Goal: Task Accomplishment & Management: Manage account settings

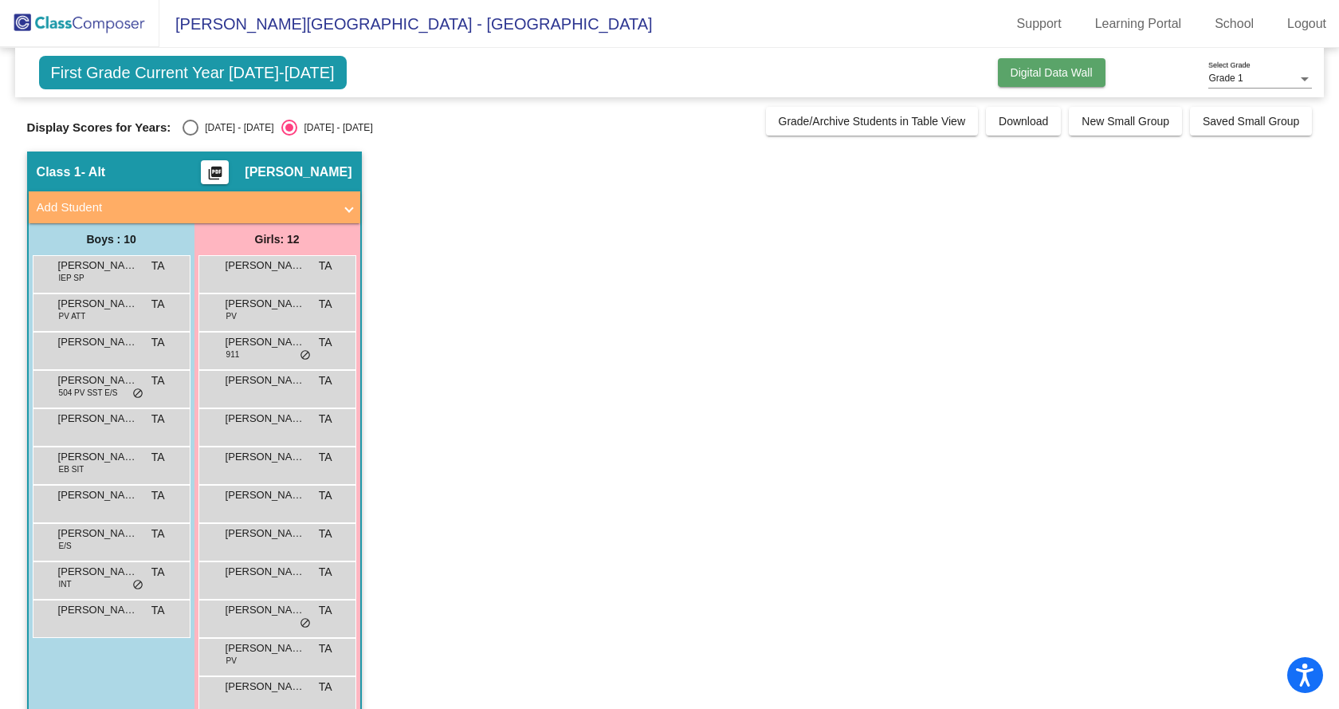
click at [1046, 70] on span "Digital Data Wall" at bounding box center [1052, 72] width 82 height 13
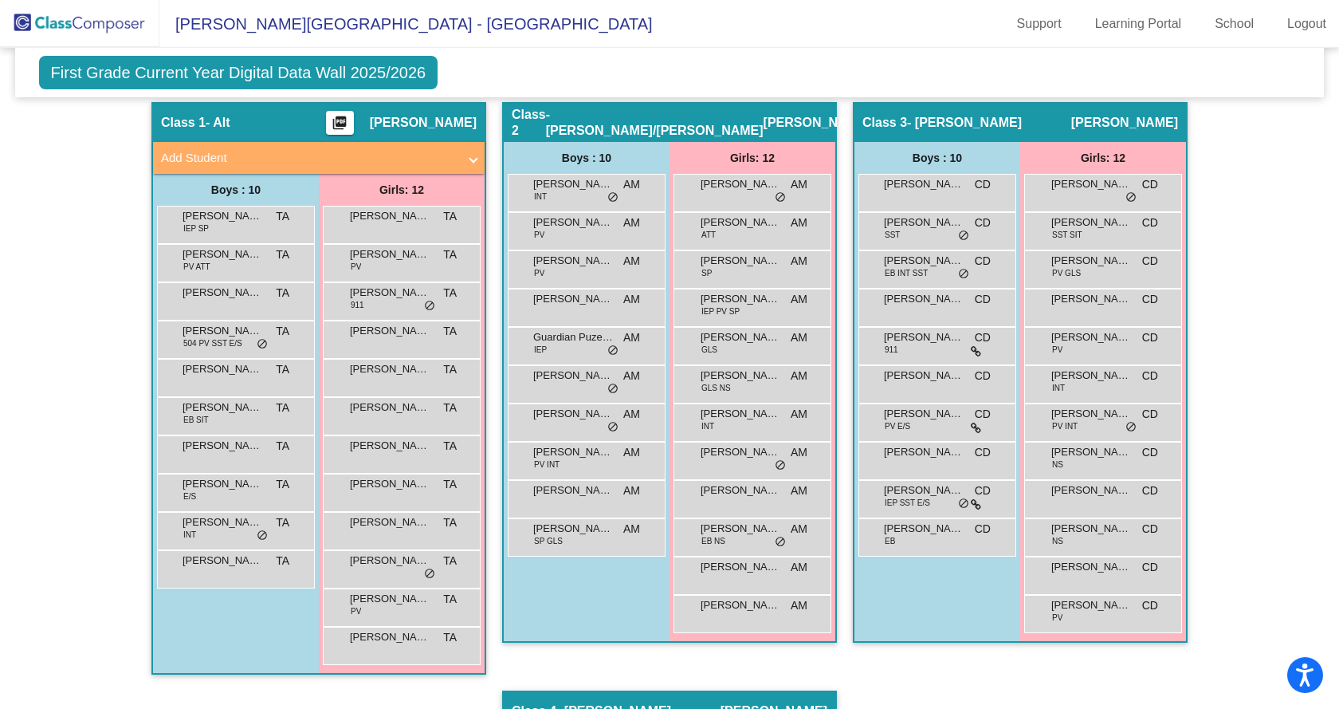
scroll to position [287, 0]
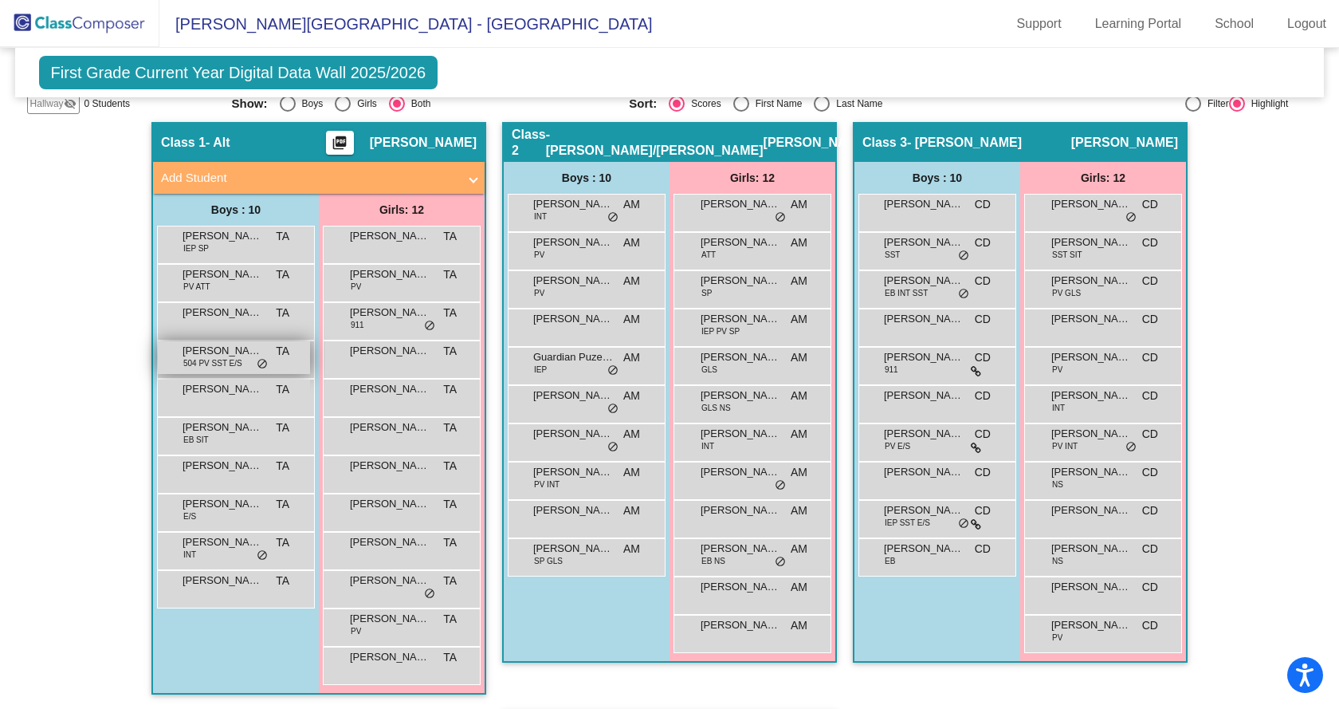
click at [232, 368] on span "504 PV SST E/S" at bounding box center [212, 363] width 59 height 12
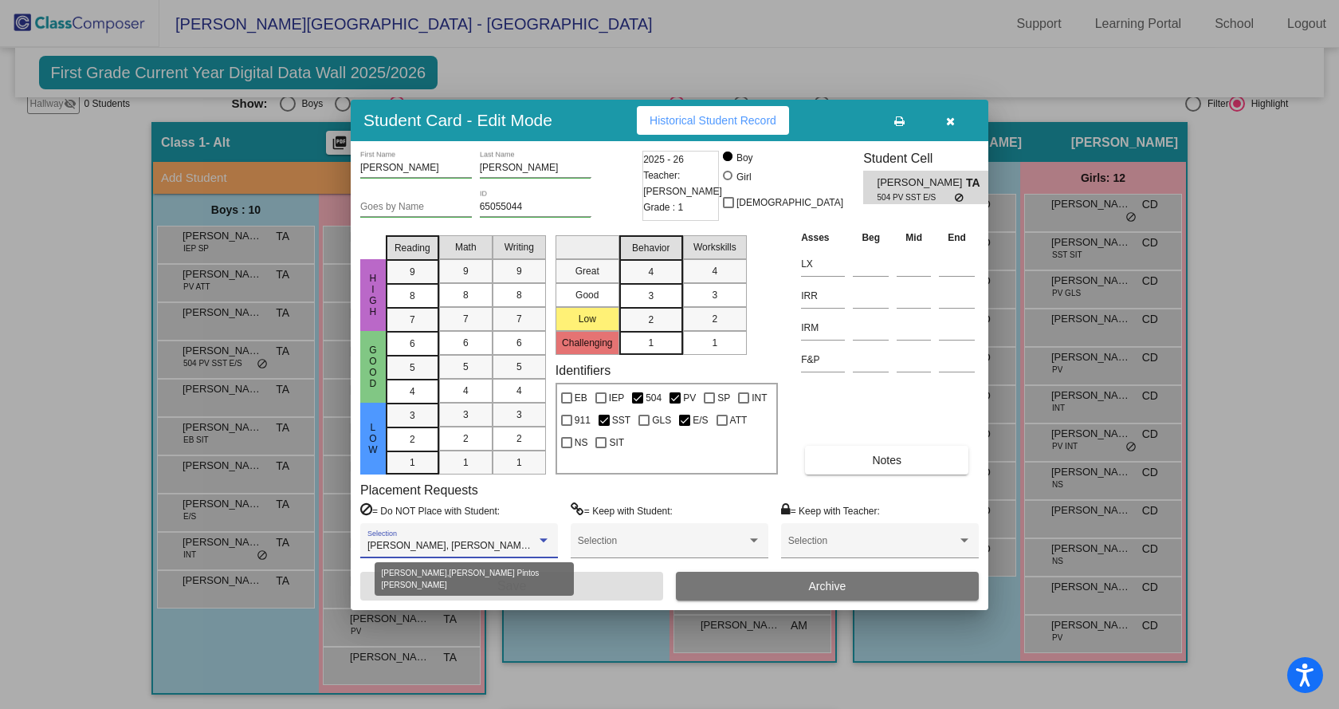
drag, startPoint x: 541, startPoint y: 537, endPoint x: 548, endPoint y: 541, distance: 8.9
click at [548, 541] on div at bounding box center [544, 540] width 14 height 11
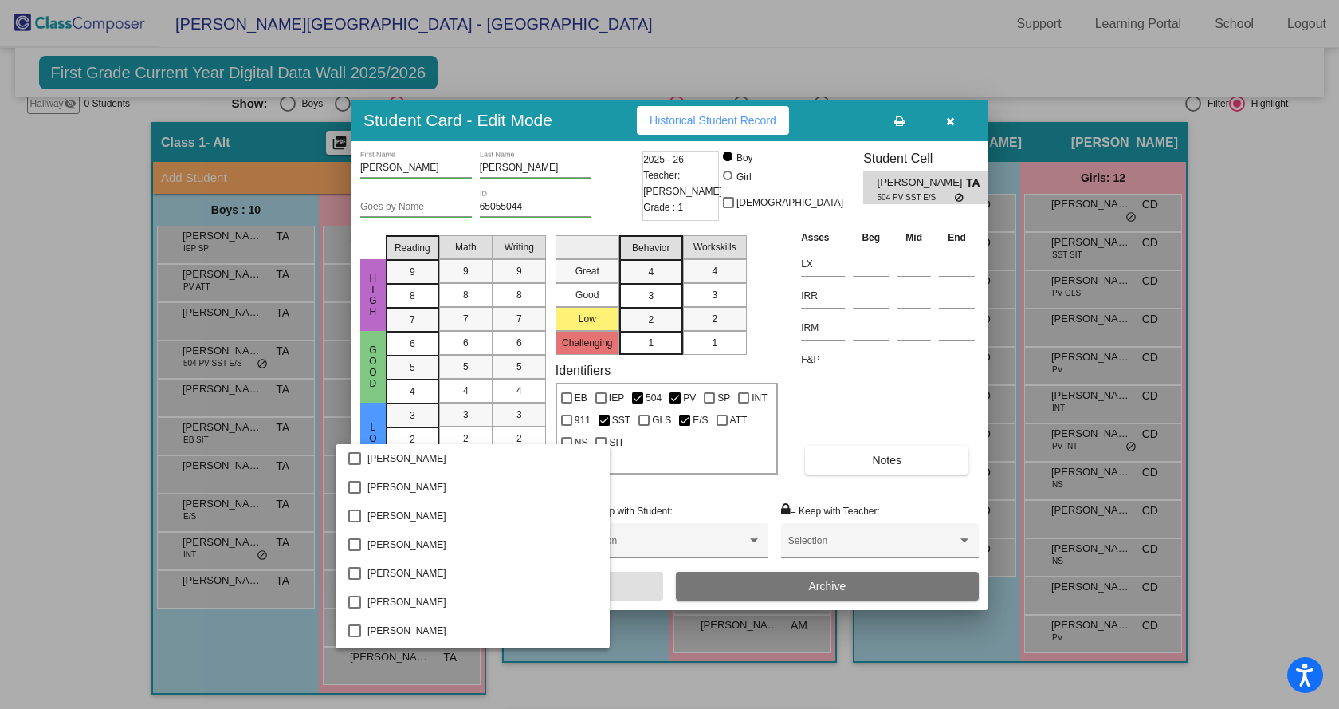
scroll to position [1319, 0]
click at [957, 115] on div at bounding box center [669, 354] width 1339 height 709
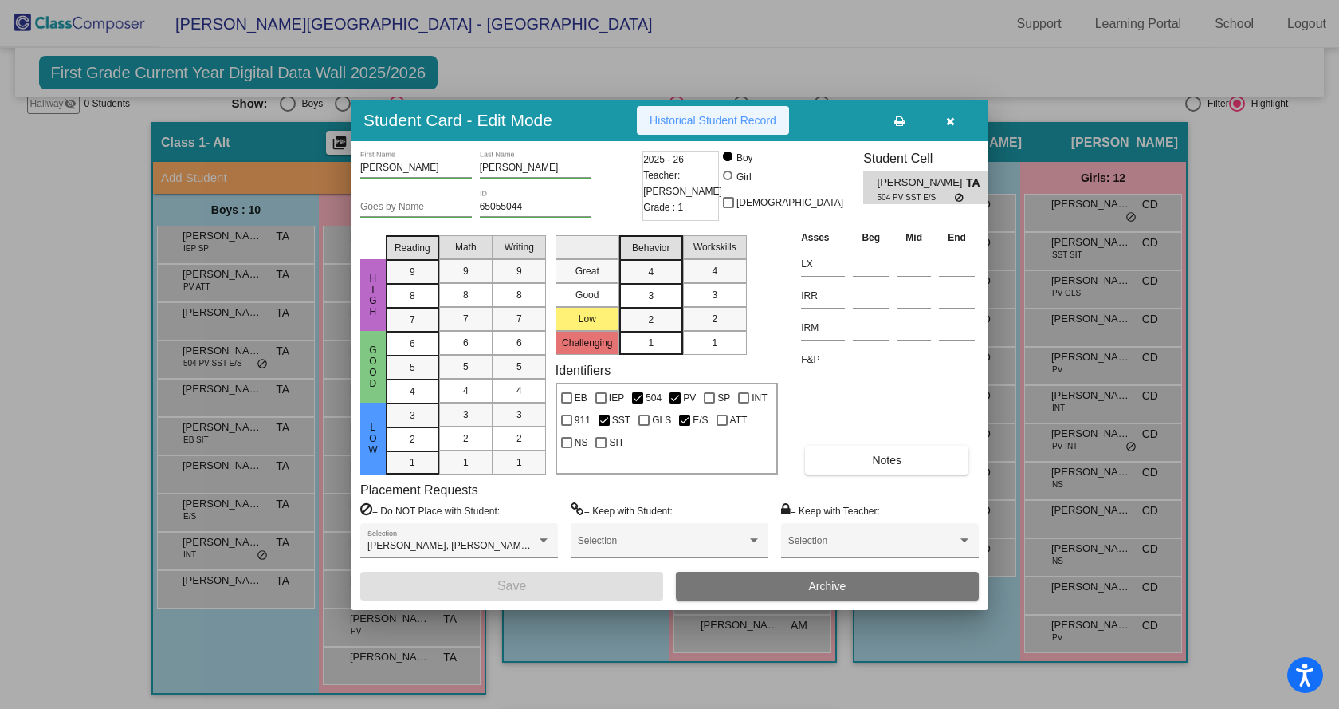
click at [696, 124] on span "Historical Student Record" at bounding box center [713, 120] width 127 height 13
click at [946, 118] on icon "button" at bounding box center [950, 121] width 9 height 11
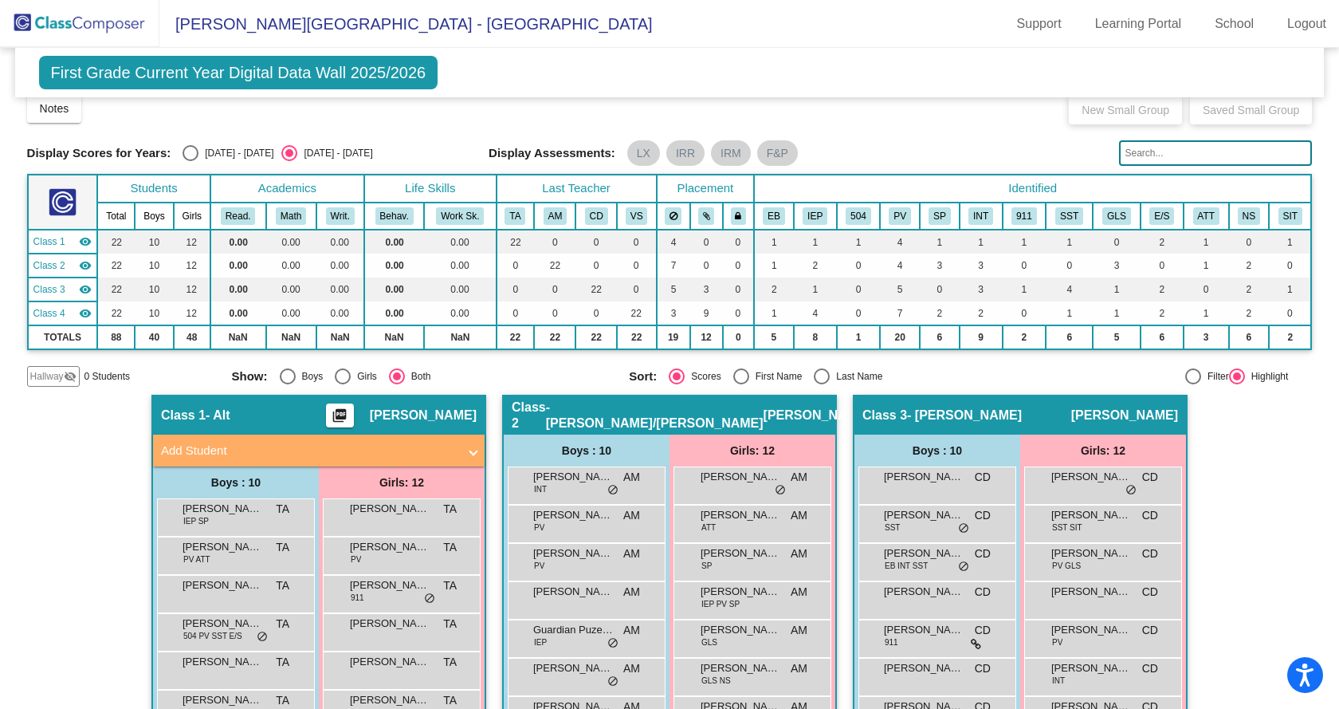
scroll to position [0, 0]
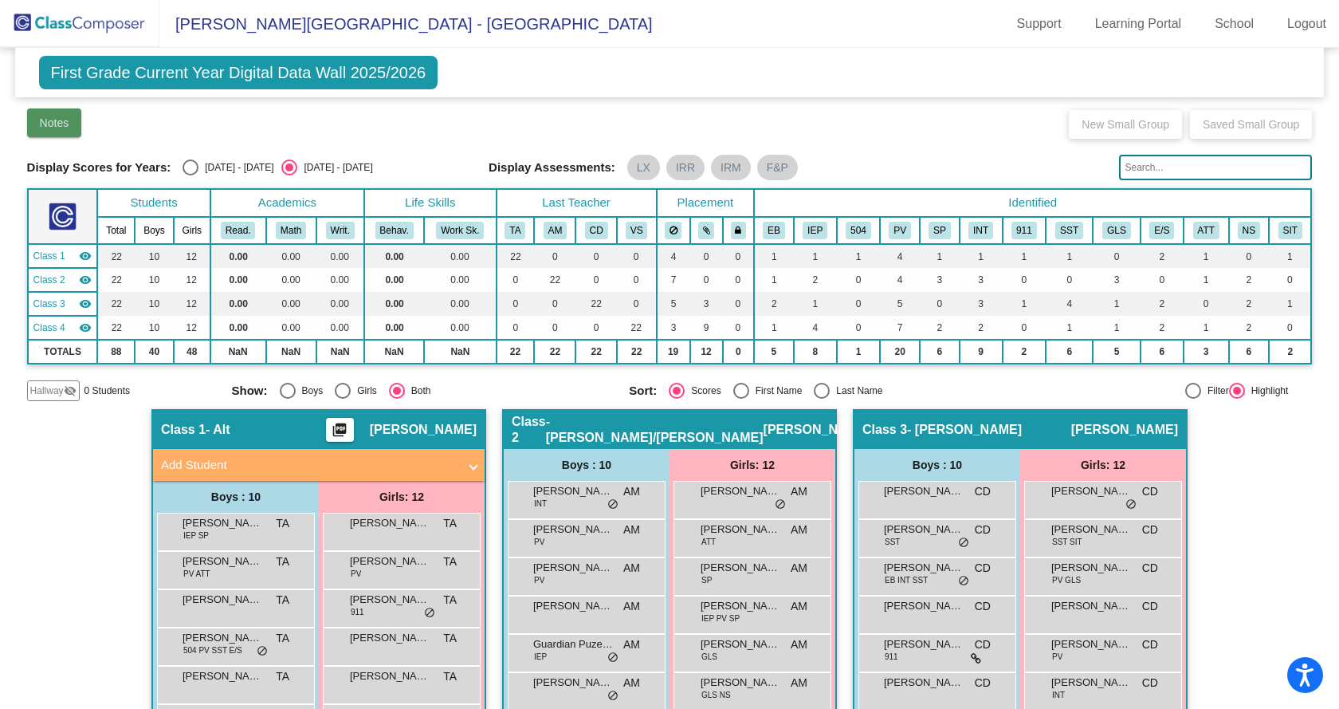
click at [43, 124] on span "Notes" at bounding box center [54, 122] width 29 height 13
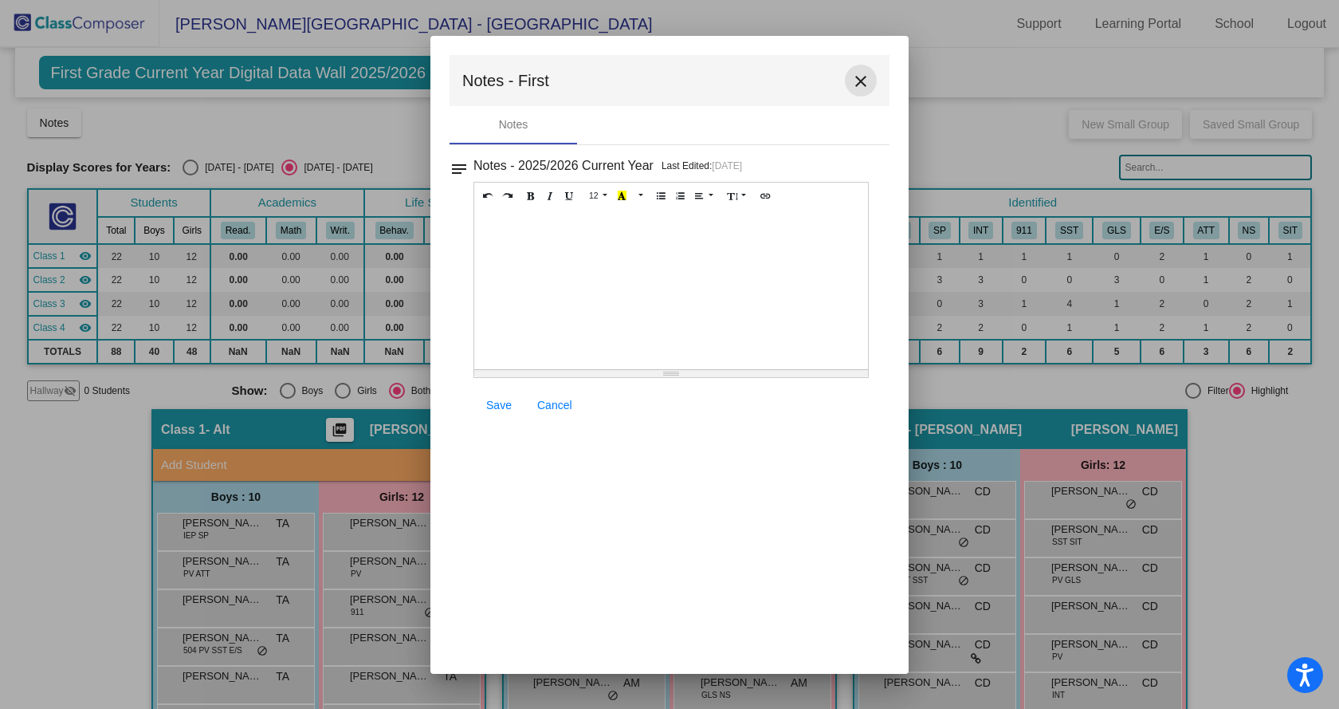
click at [860, 80] on mat-icon "close" at bounding box center [860, 81] width 19 height 19
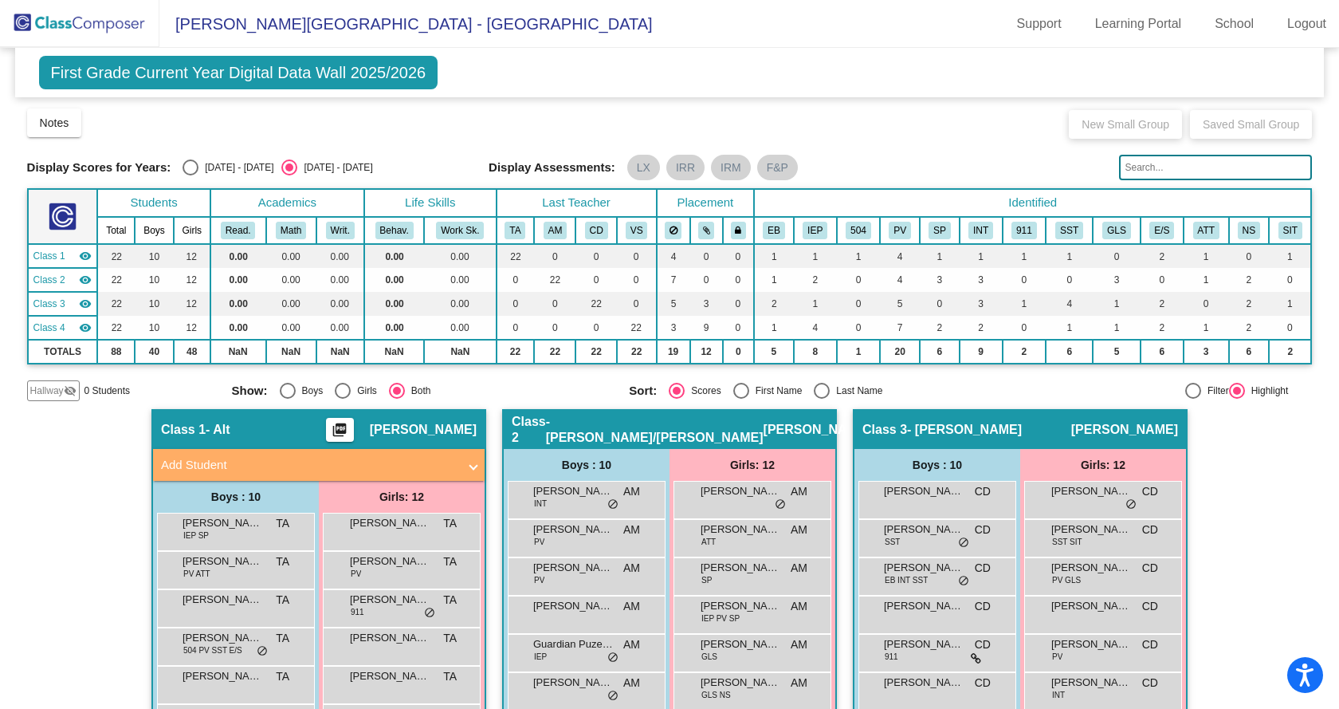
click at [260, 25] on span "[PERSON_NAME][GEOGRAPHIC_DATA] - [GEOGRAPHIC_DATA]" at bounding box center [405, 24] width 493 height 26
click at [54, 22] on img at bounding box center [79, 23] width 159 height 47
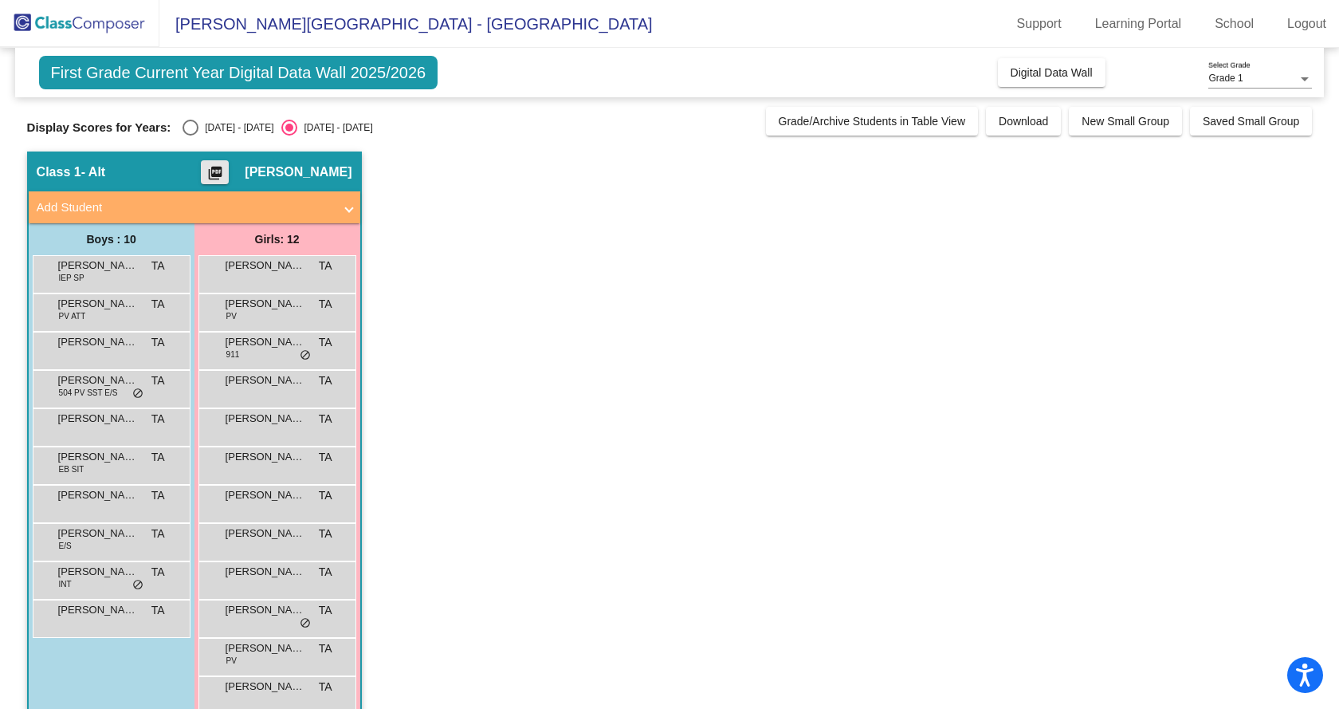
click at [225, 165] on mat-icon "picture_as_pdf" at bounding box center [215, 176] width 19 height 22
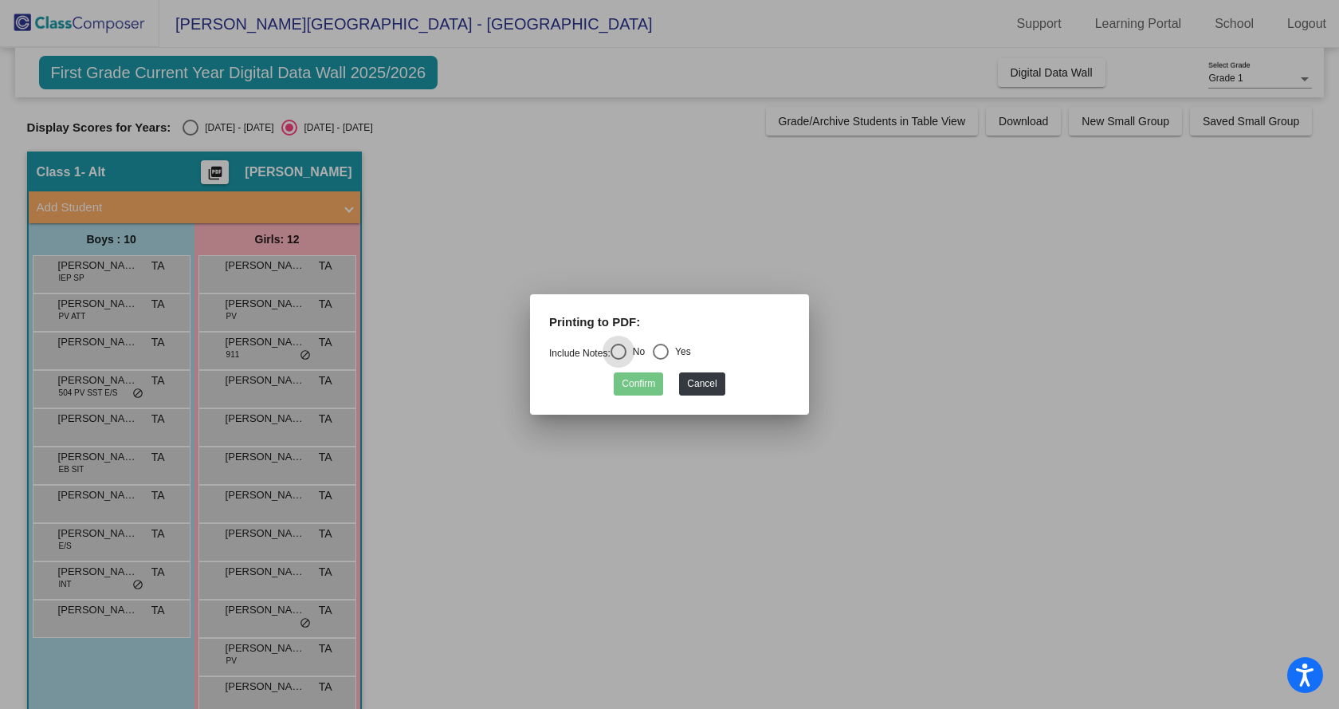
click at [666, 345] on div "Select an option" at bounding box center [661, 352] width 16 height 16
click at [661, 360] on input "Yes" at bounding box center [660, 360] width 1 height 1
radio input "true"
click at [633, 379] on button "Confirm" at bounding box center [638, 383] width 49 height 23
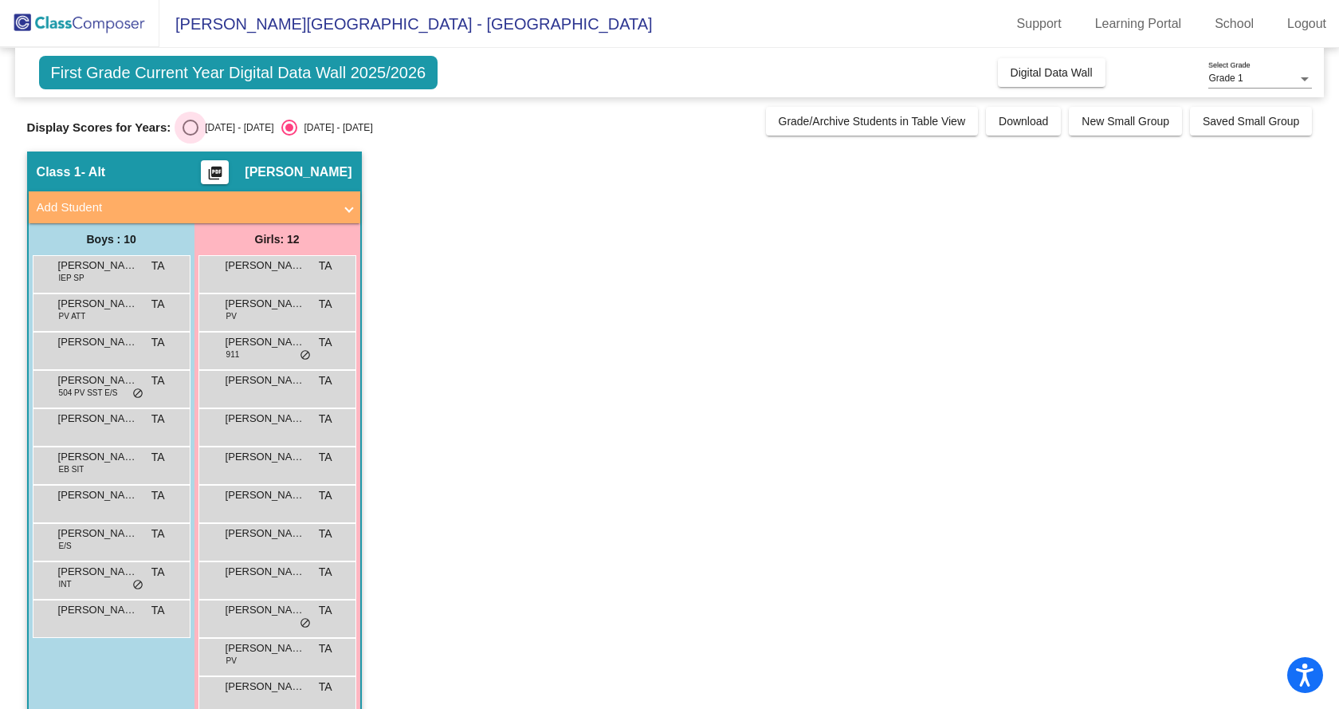
drag, startPoint x: 197, startPoint y: 124, endPoint x: 221, endPoint y: 119, distance: 24.4
click at [199, 124] on div "[DATE] - [DATE]" at bounding box center [236, 127] width 75 height 14
click at [191, 136] on input "[DATE] - [DATE]" at bounding box center [190, 136] width 1 height 1
radio input "true"
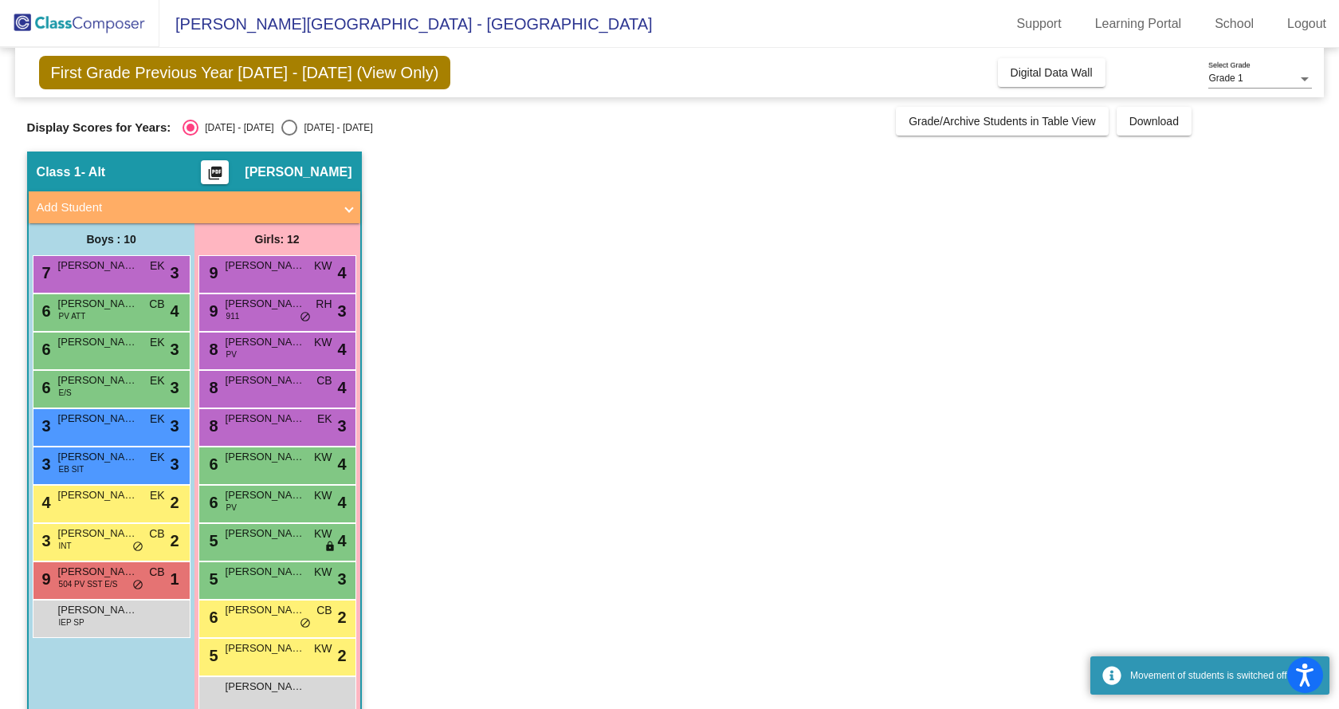
click at [297, 124] on div "[DATE] - [DATE]" at bounding box center [334, 127] width 75 height 14
click at [289, 136] on input "[DATE] - [DATE]" at bounding box center [289, 136] width 1 height 1
radio input "true"
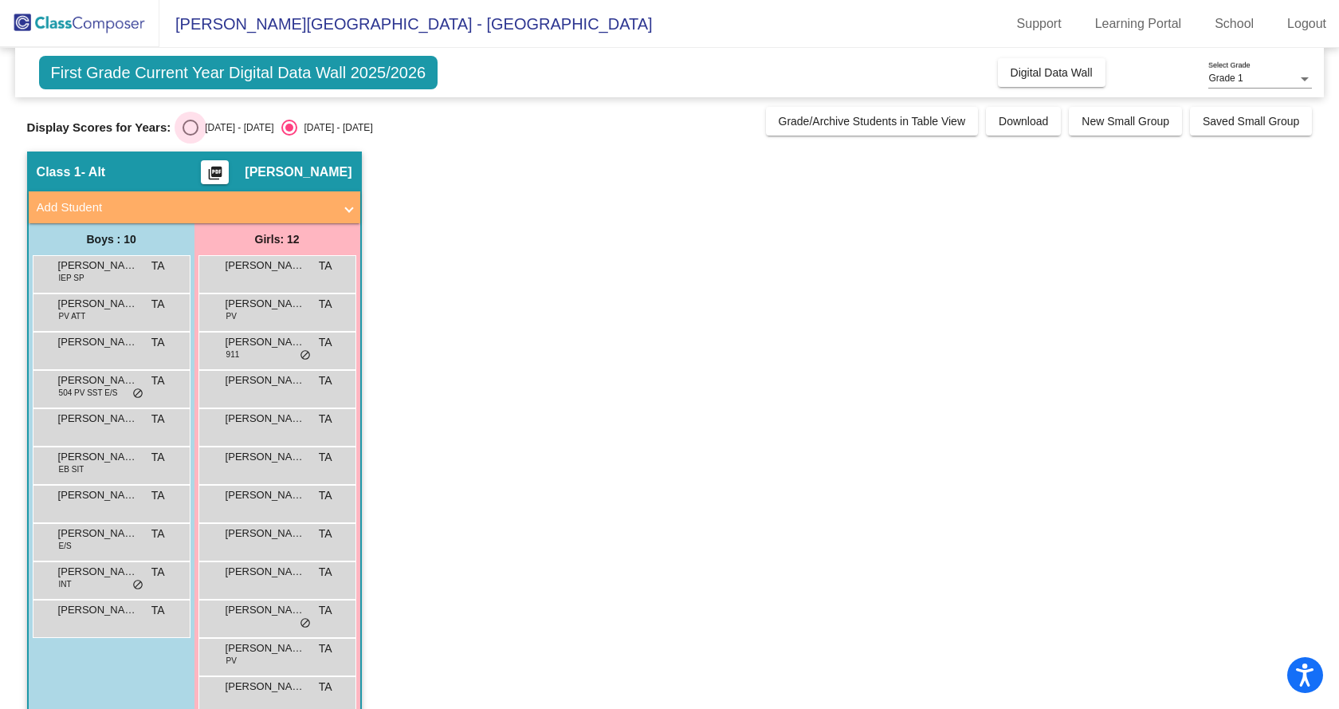
click at [224, 125] on div "[DATE] - [DATE]" at bounding box center [236, 127] width 75 height 14
click at [191, 136] on input "[DATE] - [DATE]" at bounding box center [190, 136] width 1 height 1
radio input "true"
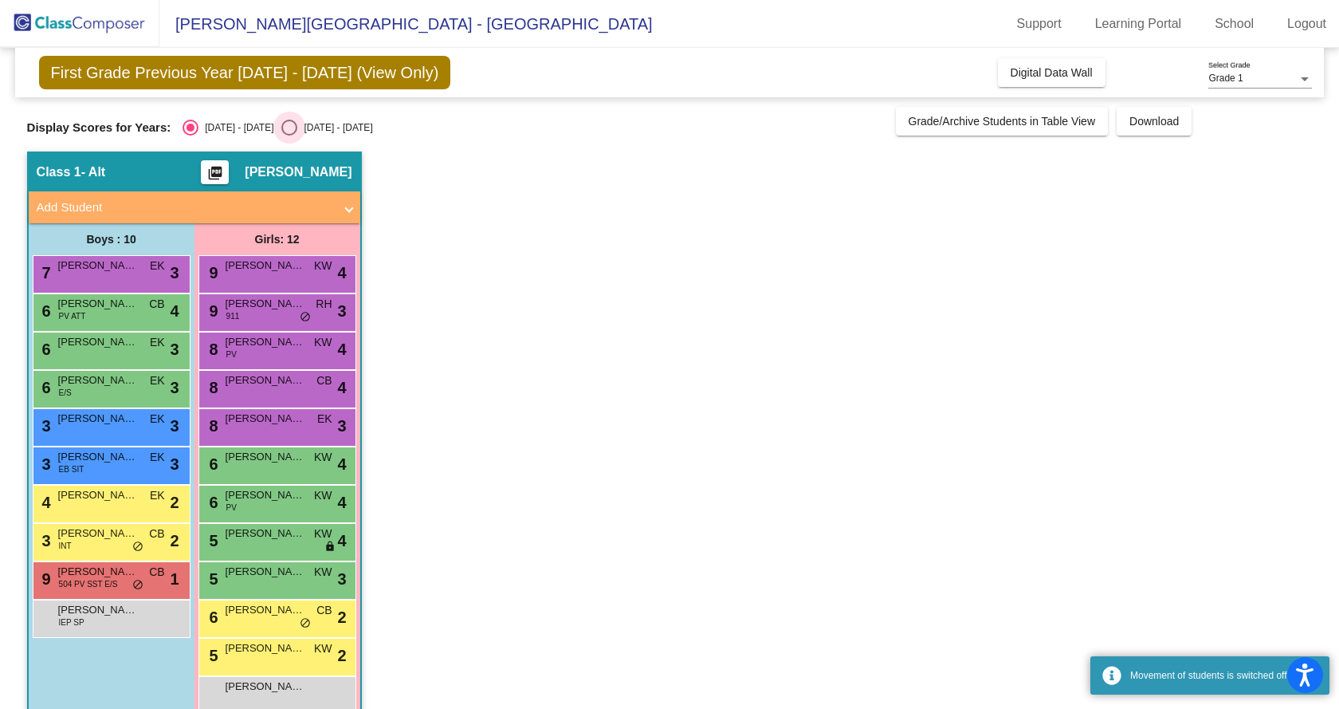
click at [297, 123] on div "[DATE] - [DATE]" at bounding box center [334, 127] width 75 height 14
click at [289, 136] on input "[DATE] - [DATE]" at bounding box center [289, 136] width 1 height 1
radio input "true"
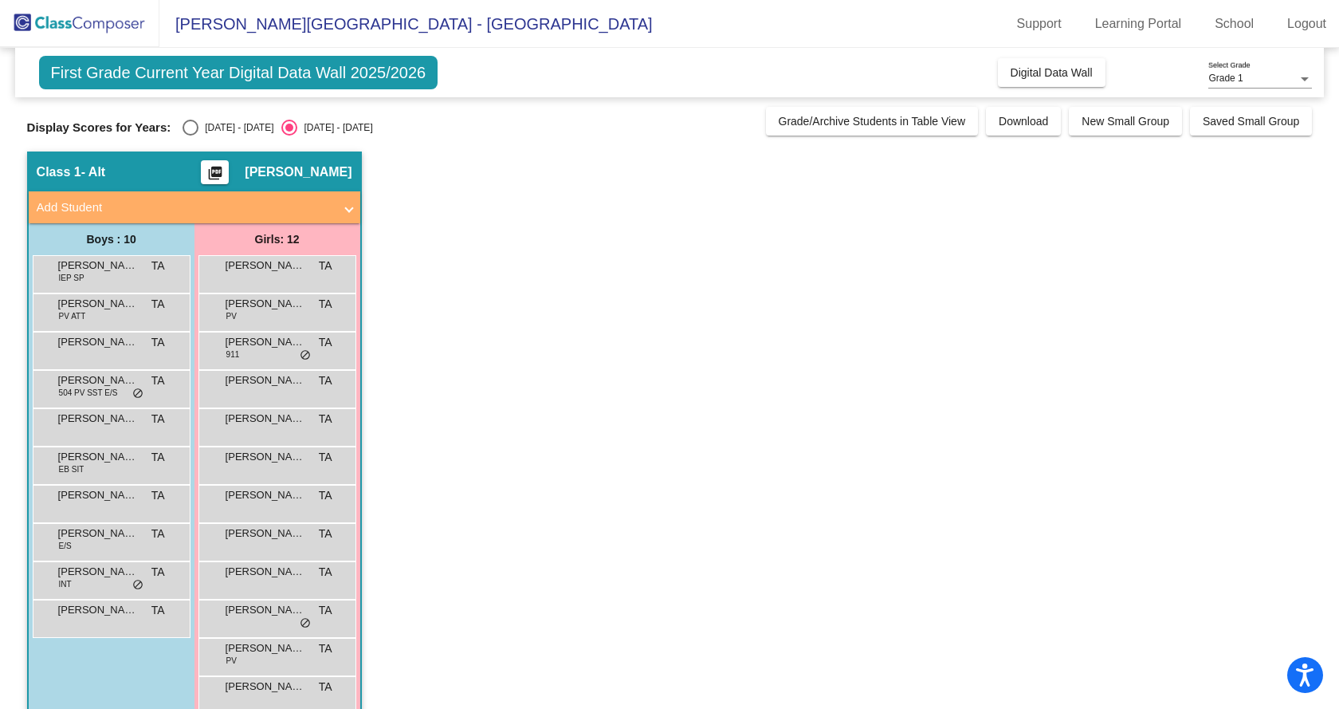
click at [342, 203] on span "Add Student" at bounding box center [191, 208] width 309 height 18
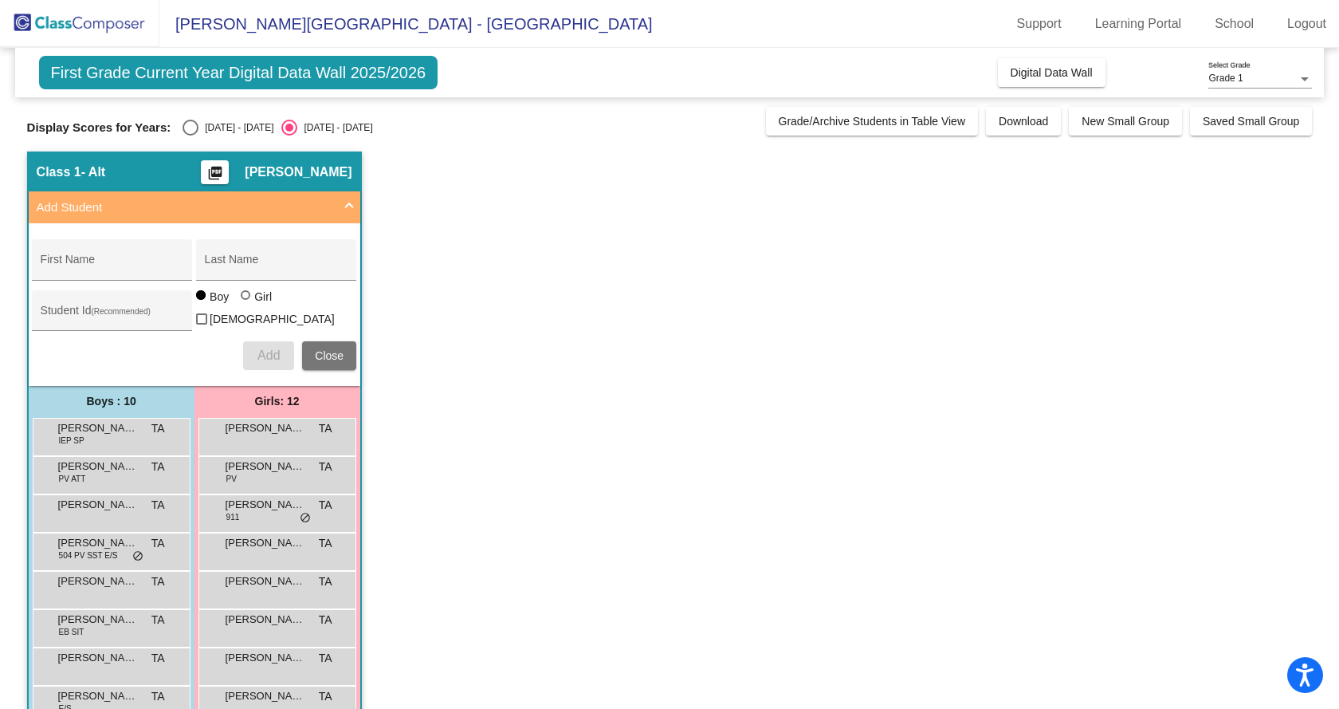
click at [342, 203] on span "Add Student" at bounding box center [191, 208] width 309 height 18
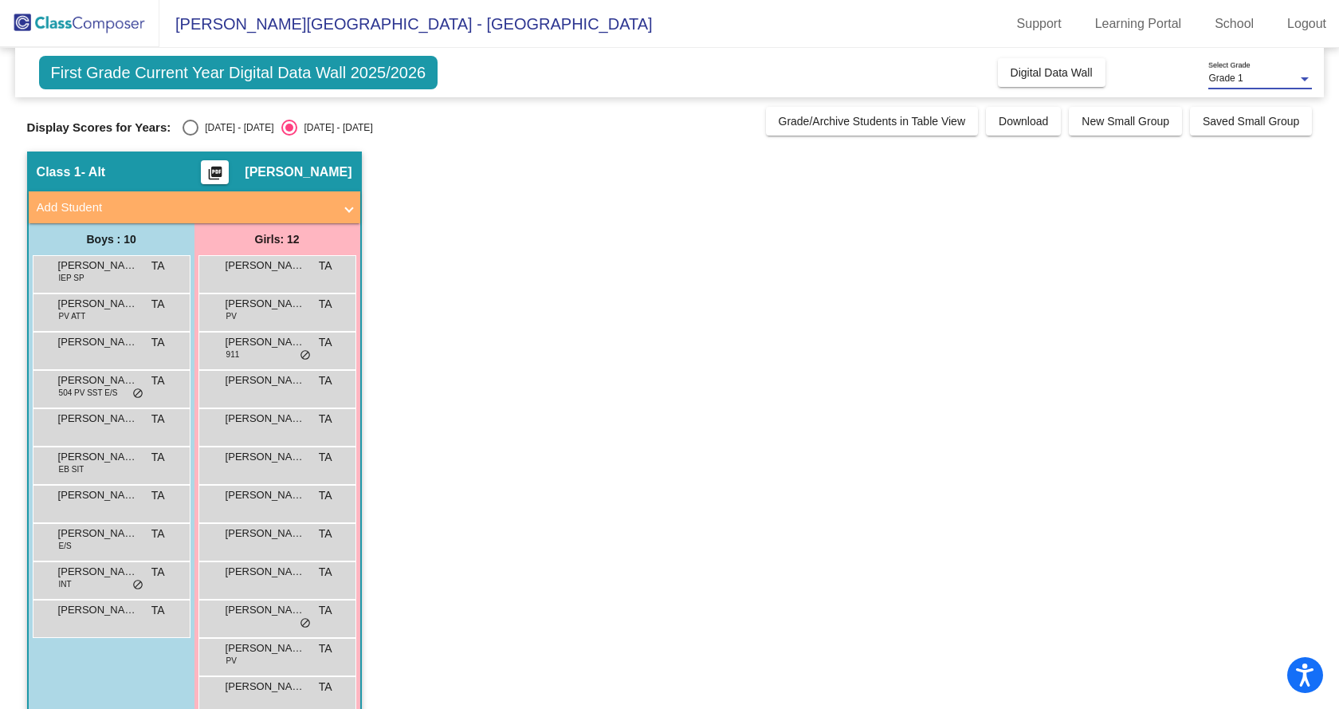
click at [1244, 81] on div "Grade 1" at bounding box center [1253, 78] width 89 height 11
click at [1004, 121] on div at bounding box center [669, 354] width 1339 height 709
click at [1003, 122] on span "Download" at bounding box center [1023, 121] width 49 height 13
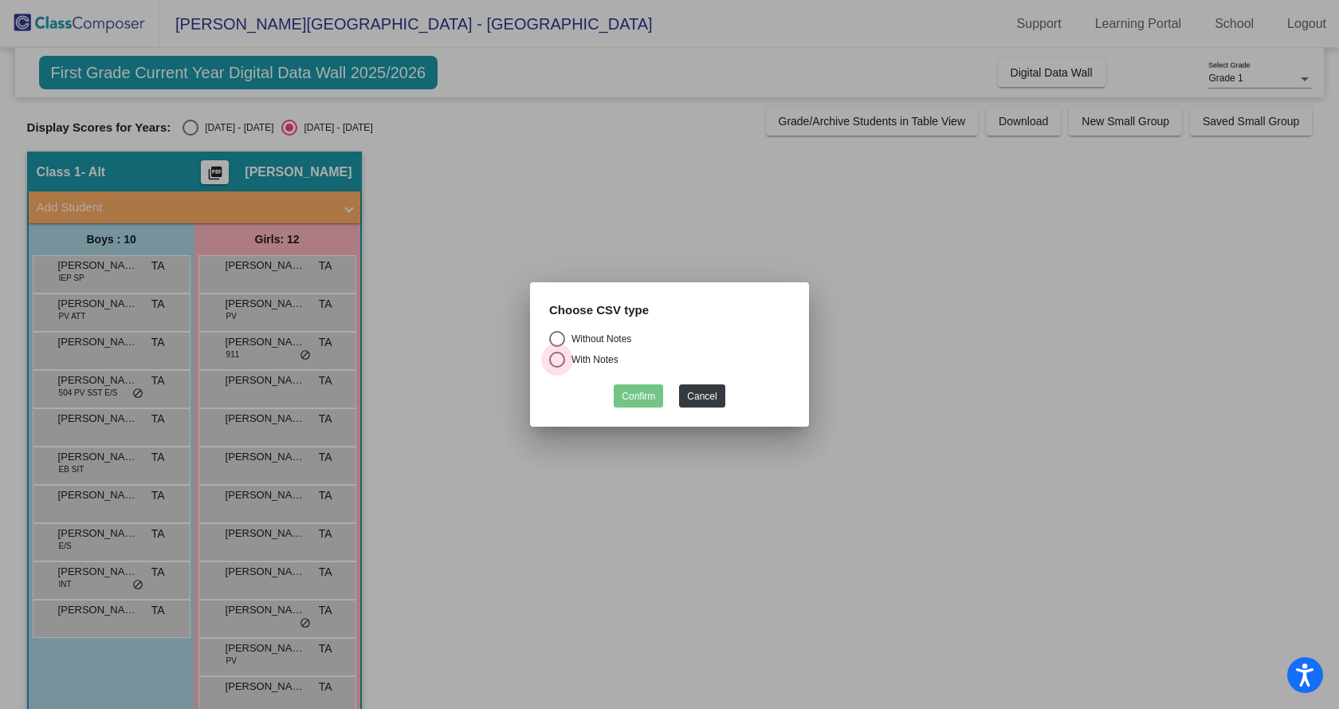
drag, startPoint x: 579, startPoint y: 357, endPoint x: 587, endPoint y: 358, distance: 8.0
click at [579, 358] on div "With Notes" at bounding box center [591, 359] width 53 height 14
click at [557, 368] on input "With Notes" at bounding box center [556, 368] width 1 height 1
radio input "true"
click at [638, 395] on button "Confirm" at bounding box center [638, 395] width 49 height 23
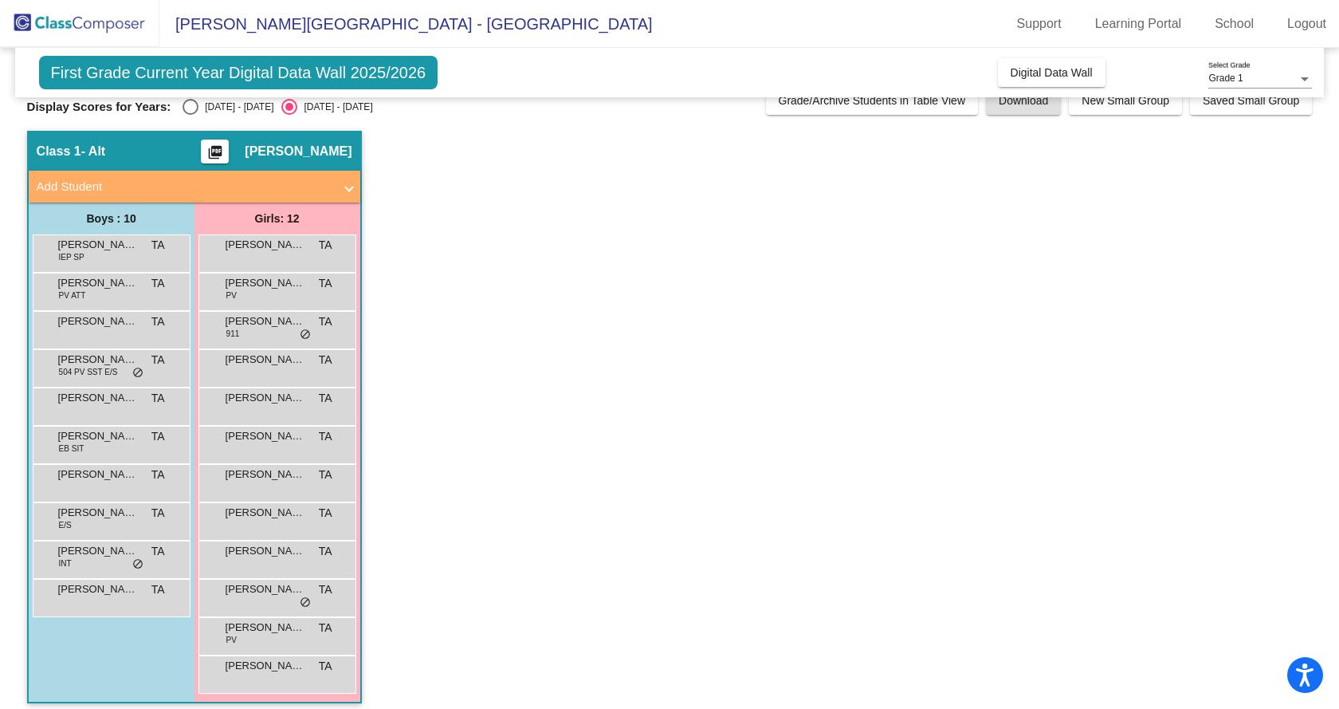
scroll to position [31, 0]
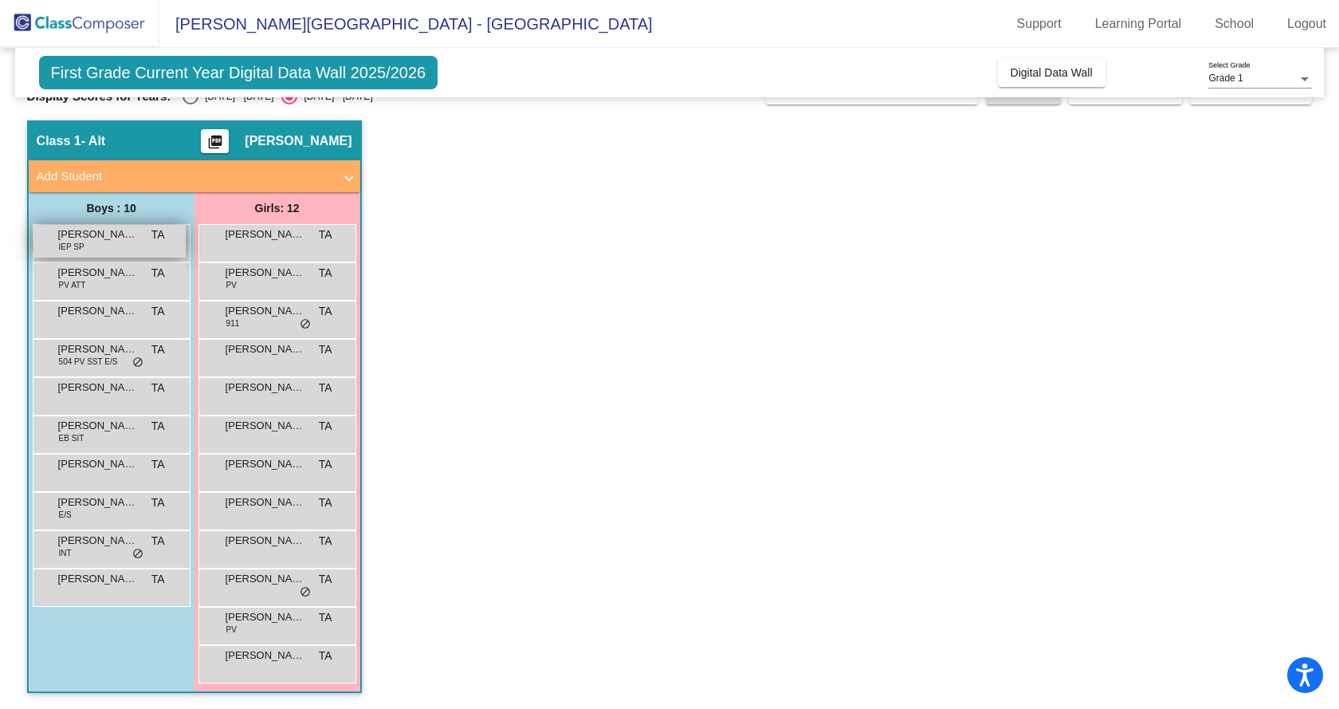
click at [97, 246] on div "[PERSON_NAME] IEP SP TA lock do_not_disturb_alt" at bounding box center [109, 241] width 152 height 33
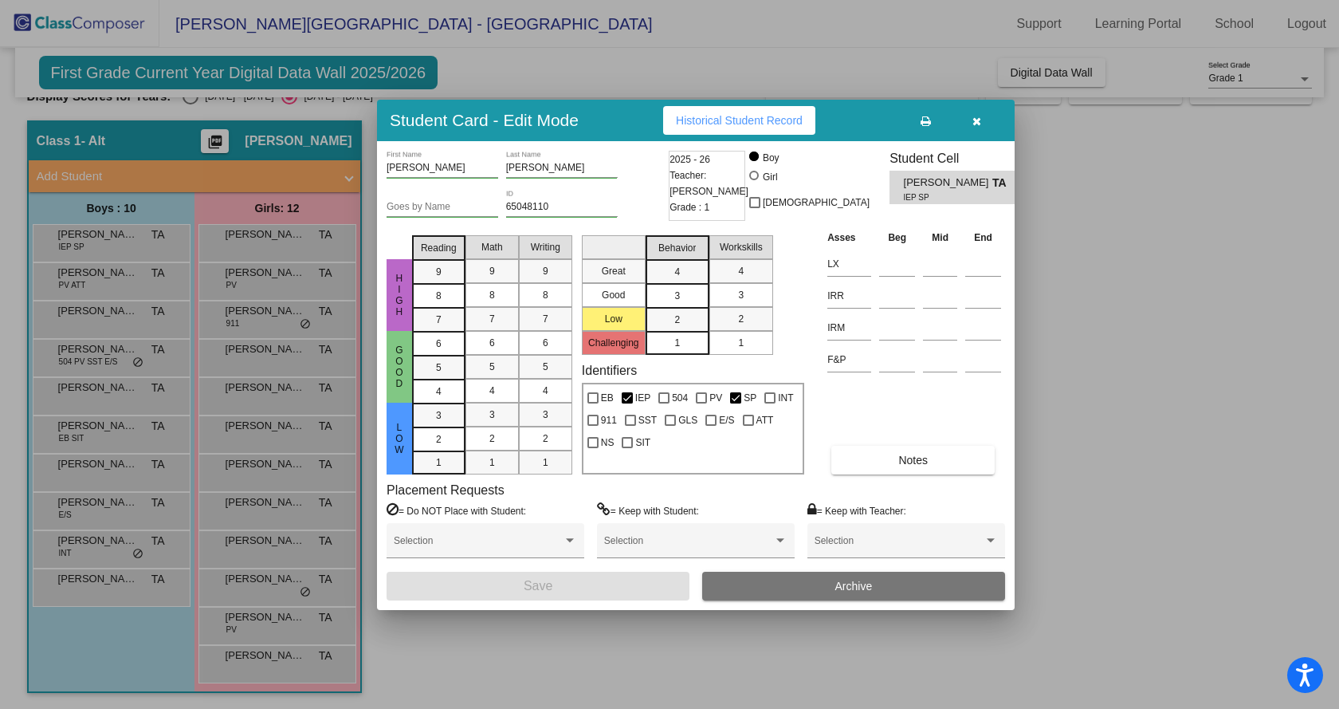
click at [730, 124] on span "Historical Student Record" at bounding box center [739, 120] width 127 height 13
click at [765, 114] on span "Historical Student Record" at bounding box center [739, 120] width 127 height 13
click at [1152, 289] on div at bounding box center [669, 354] width 1339 height 709
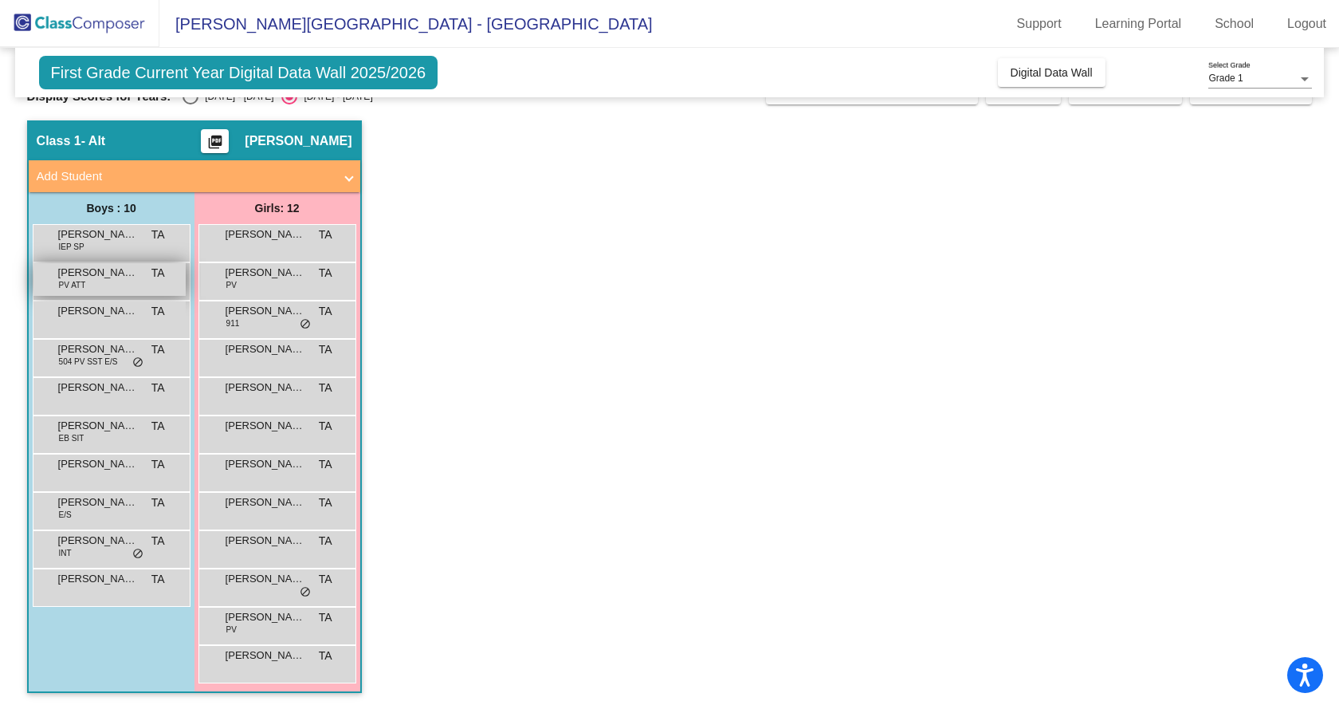
click at [129, 283] on div "[PERSON_NAME] PV ATT TA lock do_not_disturb_alt" at bounding box center [109, 279] width 152 height 33
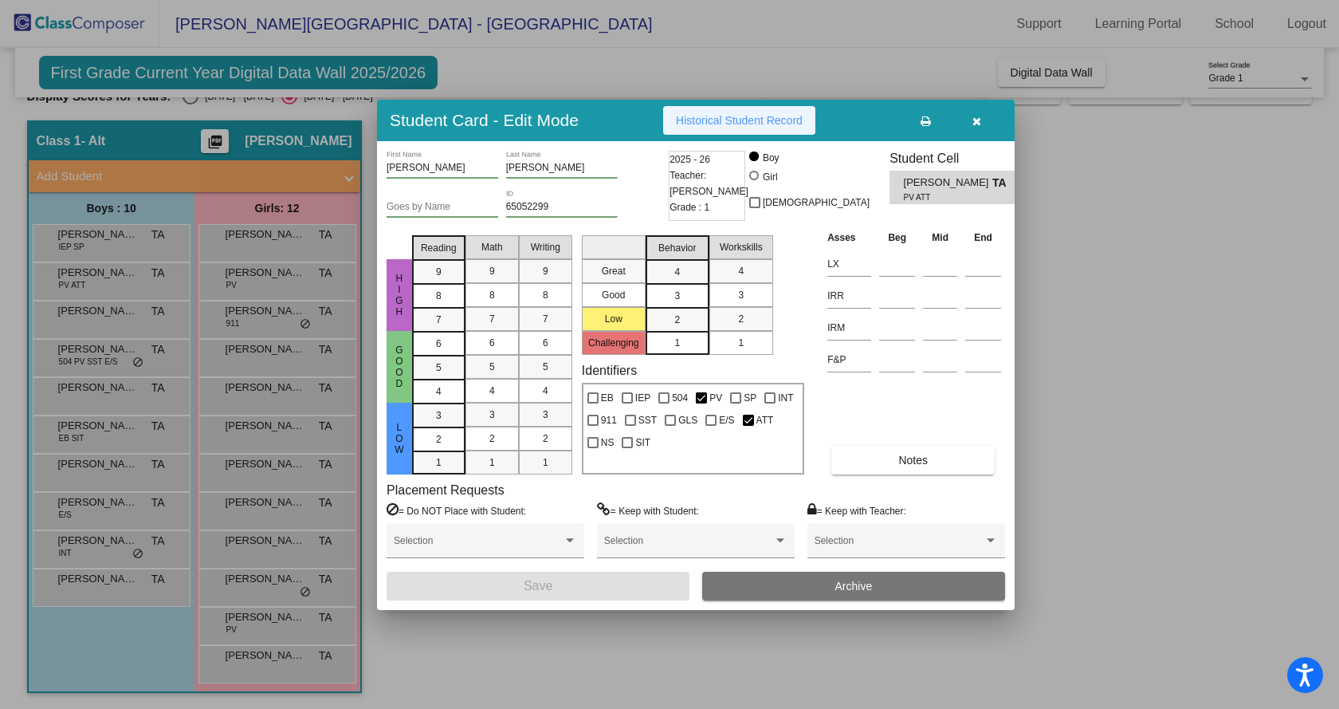
click at [748, 124] on span "Historical Student Record" at bounding box center [739, 120] width 127 height 13
click at [974, 117] on icon "button" at bounding box center [977, 121] width 9 height 11
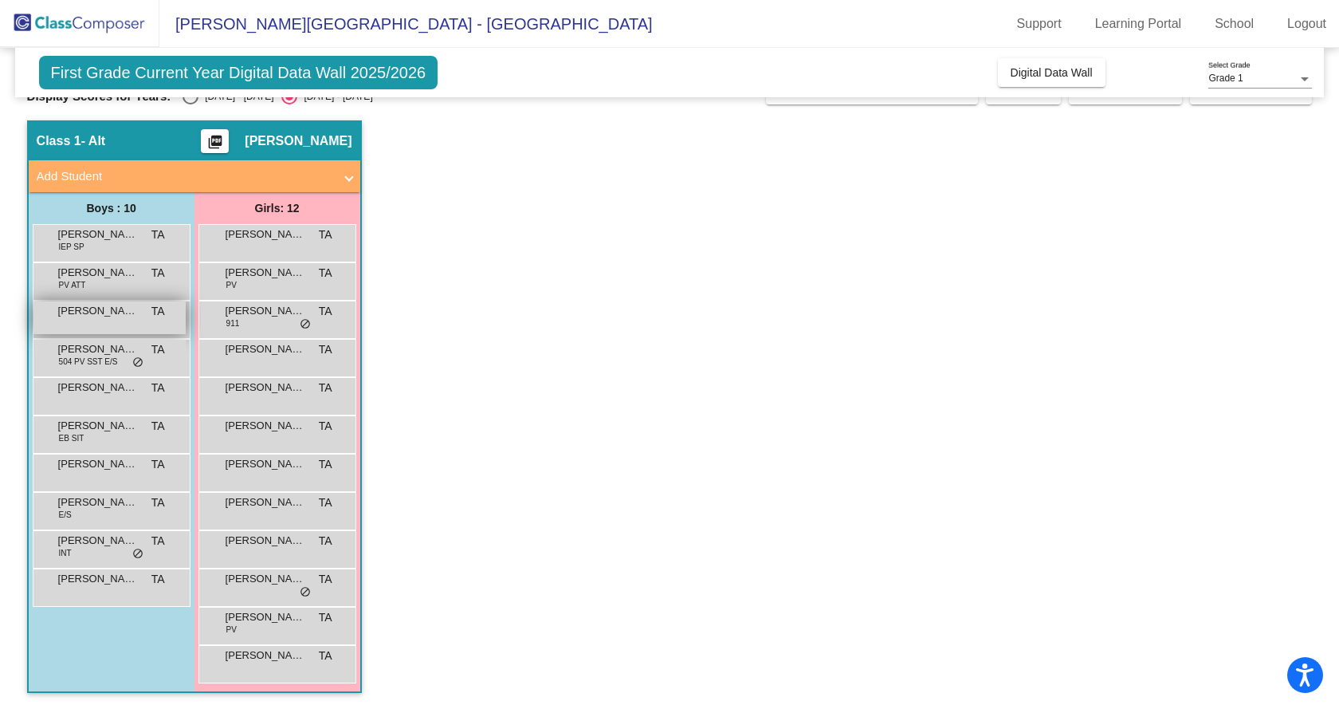
click at [112, 311] on span "[PERSON_NAME]" at bounding box center [98, 311] width 80 height 16
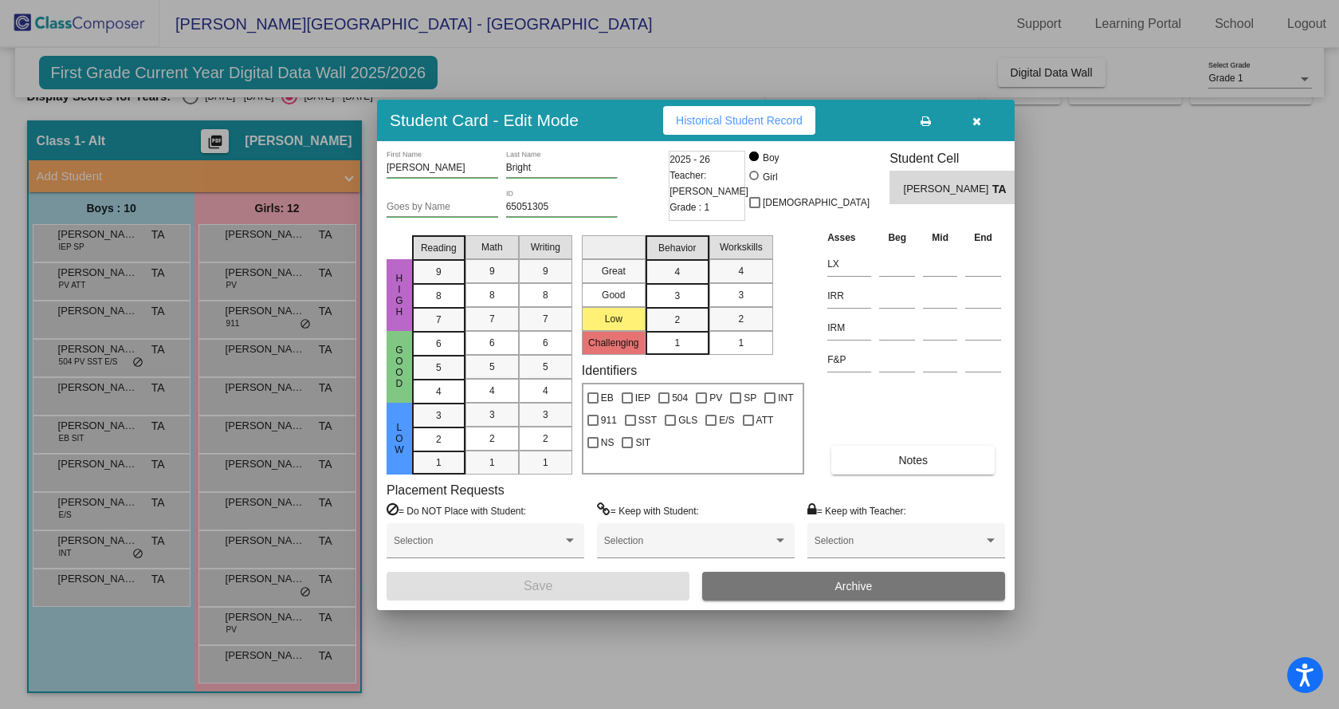
click at [749, 127] on button "Historical Student Record" at bounding box center [739, 120] width 152 height 29
click at [978, 114] on span "button" at bounding box center [977, 120] width 9 height 13
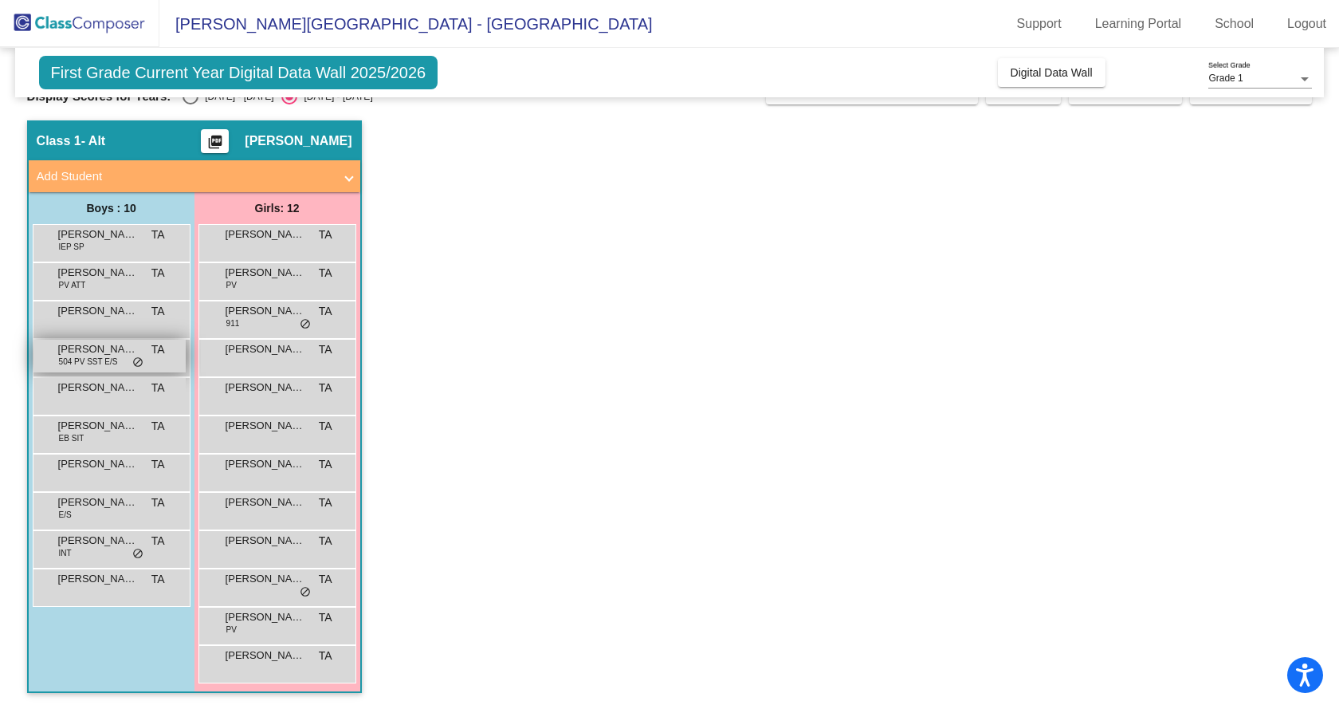
click at [96, 352] on span "[PERSON_NAME]" at bounding box center [98, 349] width 80 height 16
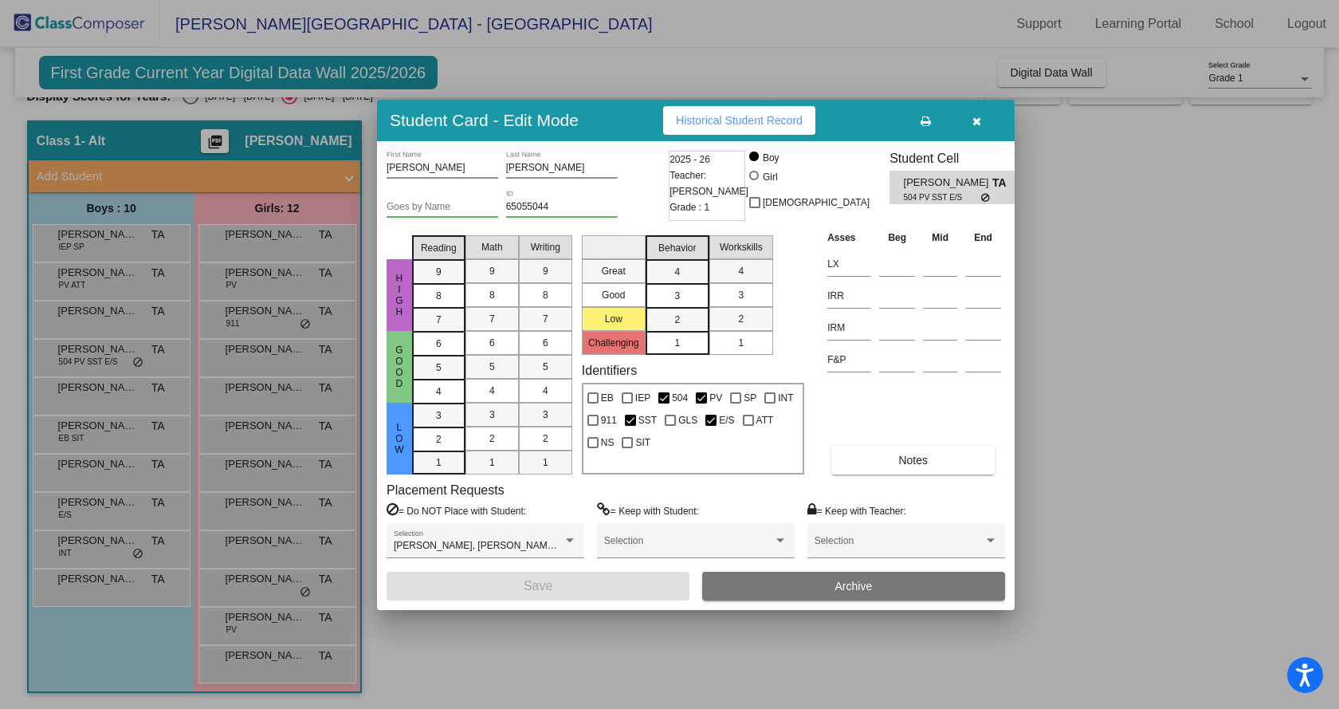
click at [977, 124] on icon "button" at bounding box center [977, 121] width 9 height 11
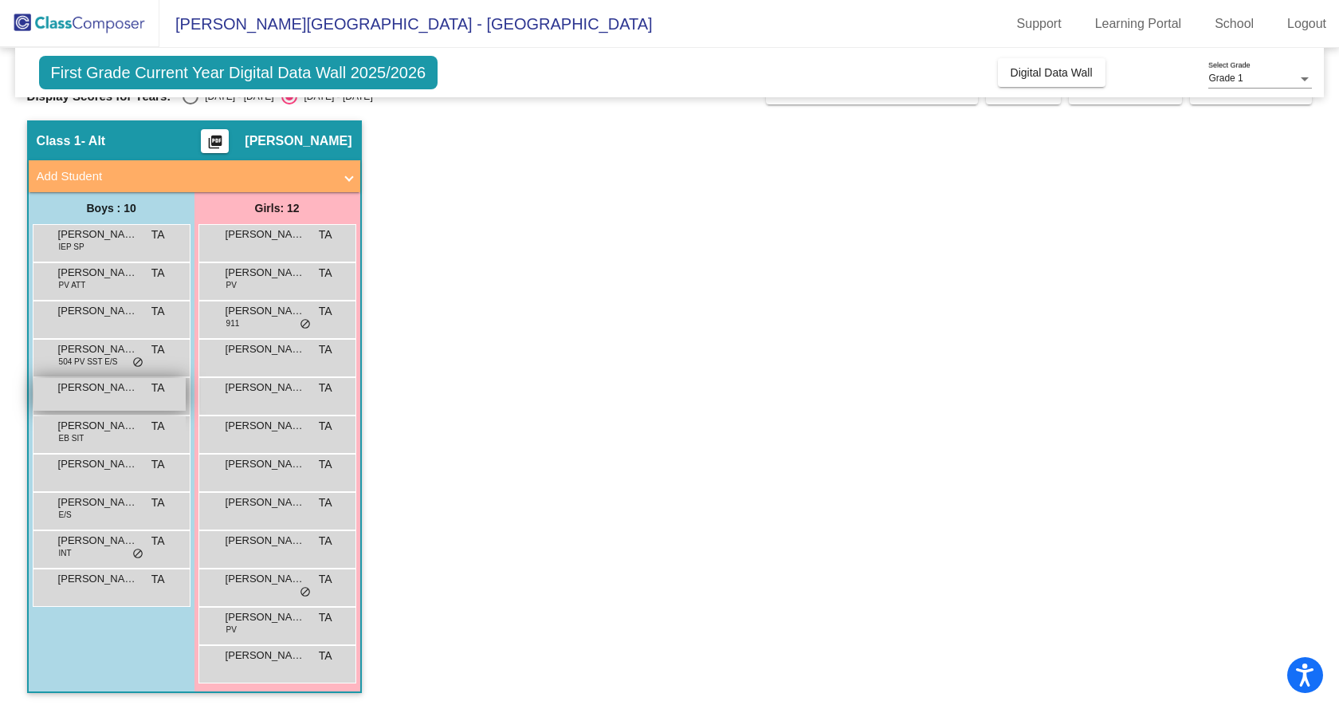
click at [86, 381] on span "[PERSON_NAME]" at bounding box center [98, 387] width 80 height 16
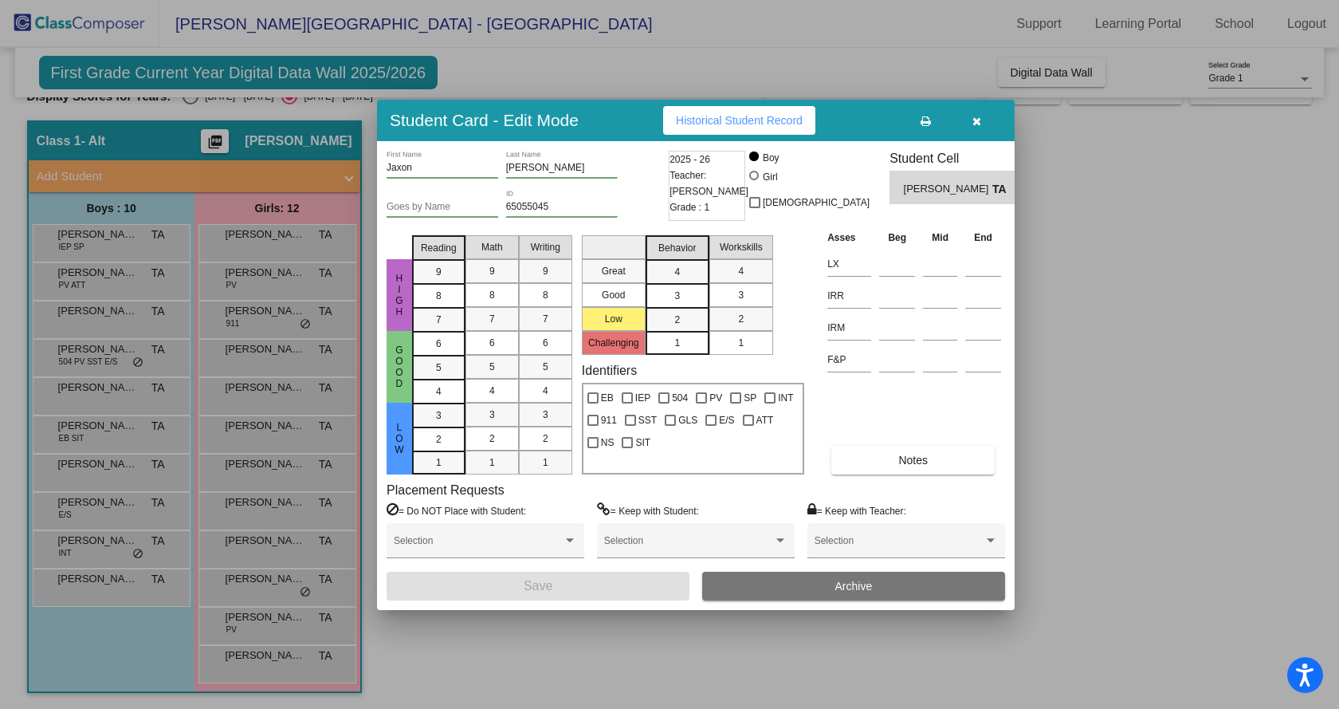
click at [770, 130] on button "Historical Student Record" at bounding box center [739, 120] width 152 height 29
click at [980, 124] on icon "button" at bounding box center [977, 121] width 9 height 11
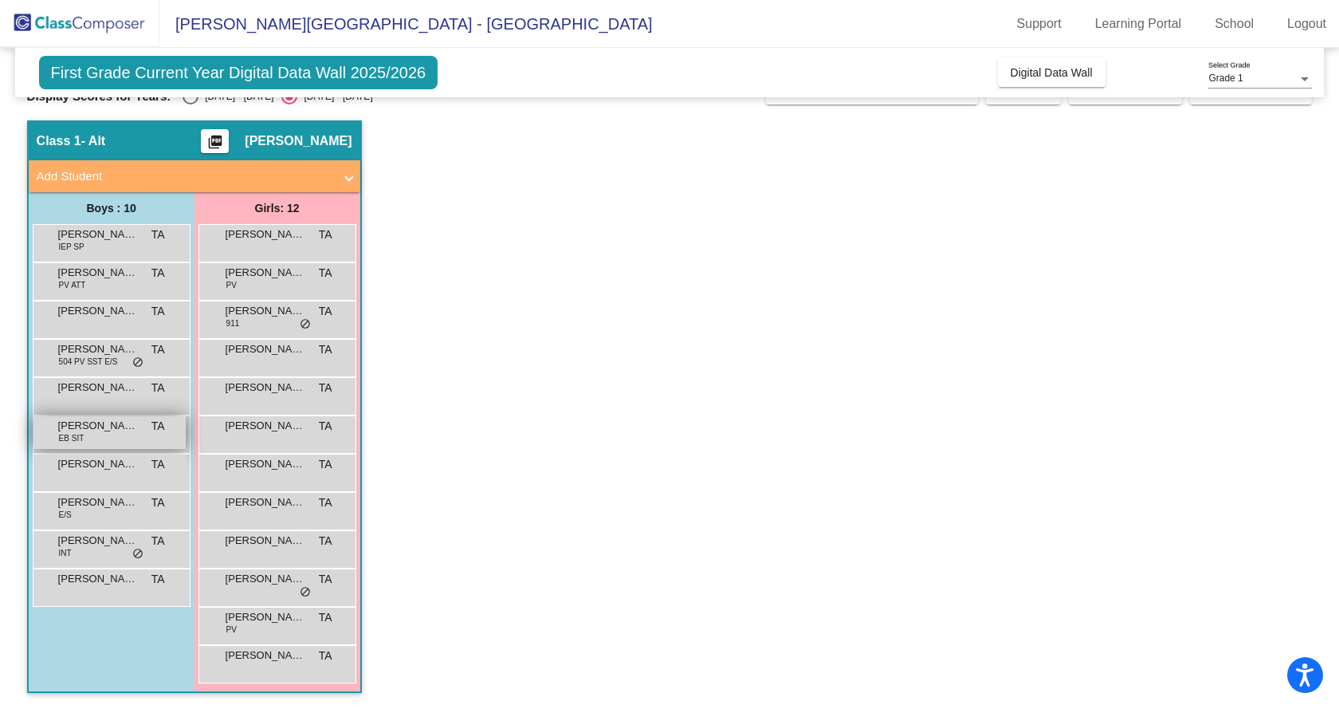
click at [117, 425] on span "[PERSON_NAME]" at bounding box center [98, 426] width 80 height 16
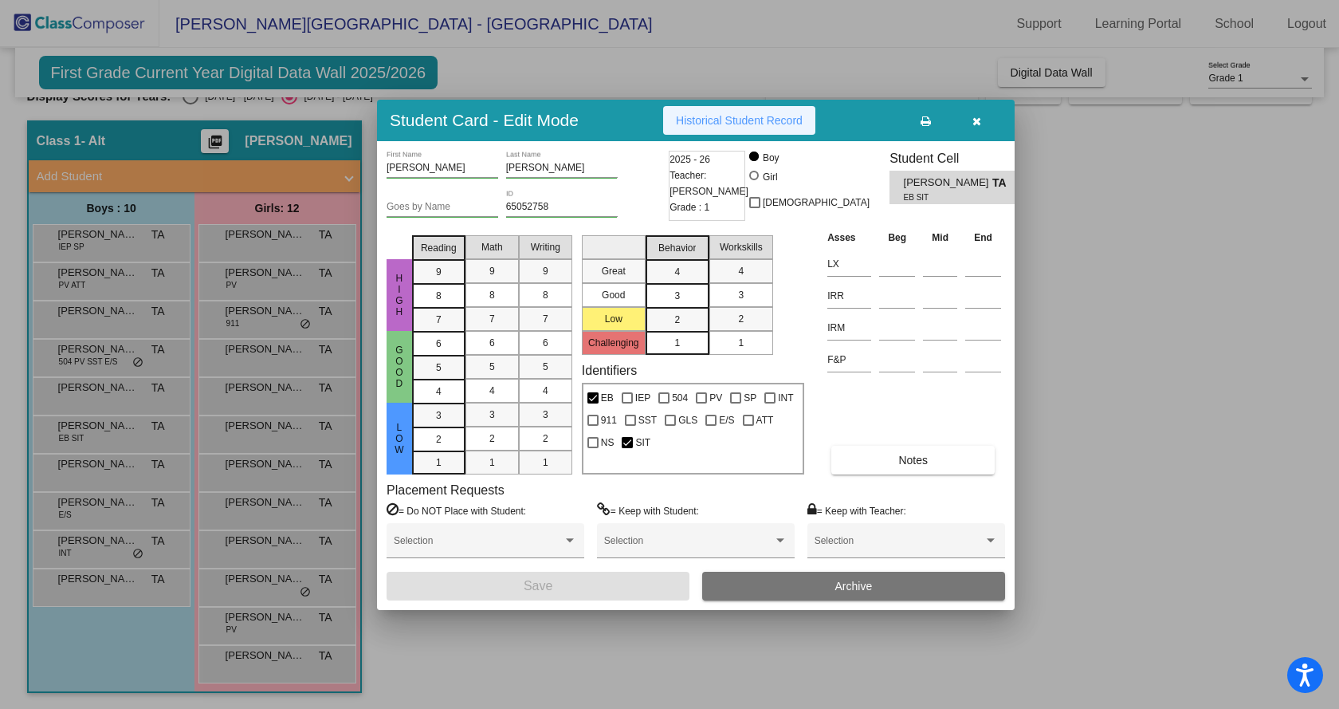
click at [742, 131] on button "Historical Student Record" at bounding box center [739, 120] width 152 height 29
click at [980, 119] on icon "button" at bounding box center [977, 121] width 9 height 11
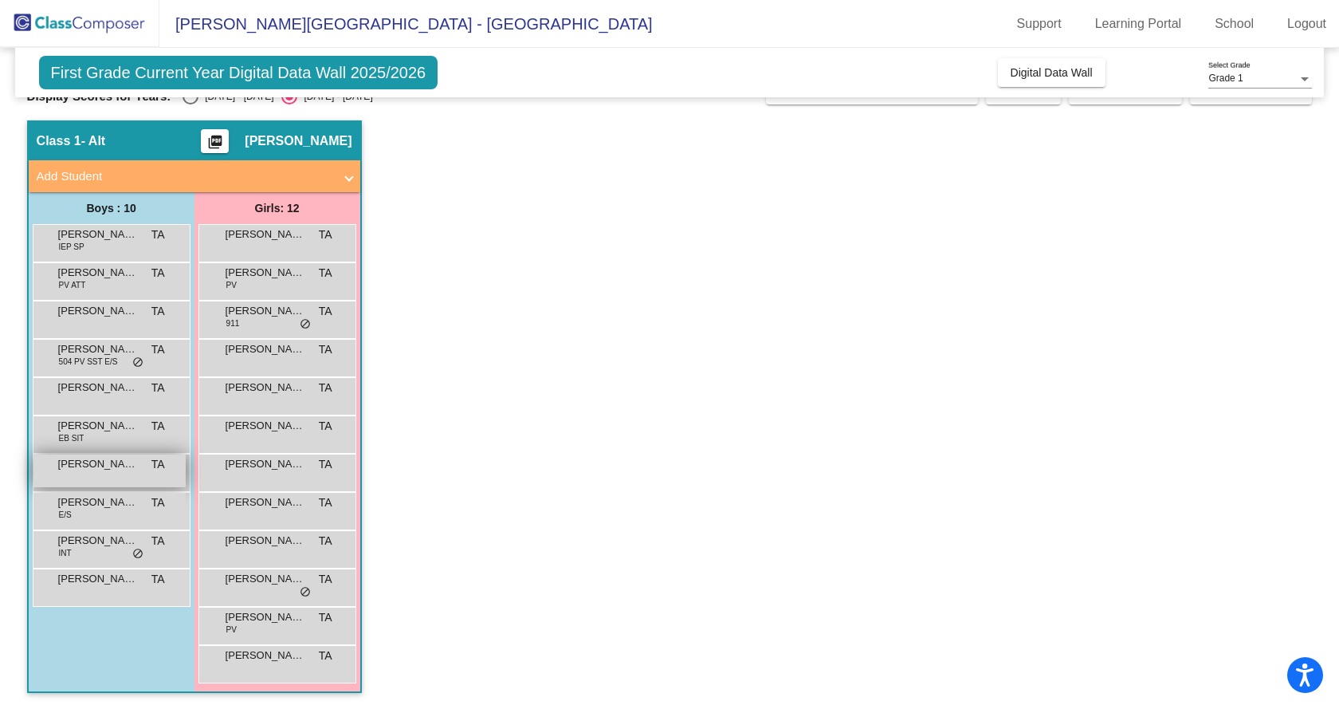
click at [105, 479] on div "[PERSON_NAME] TA lock do_not_disturb_alt" at bounding box center [109, 470] width 152 height 33
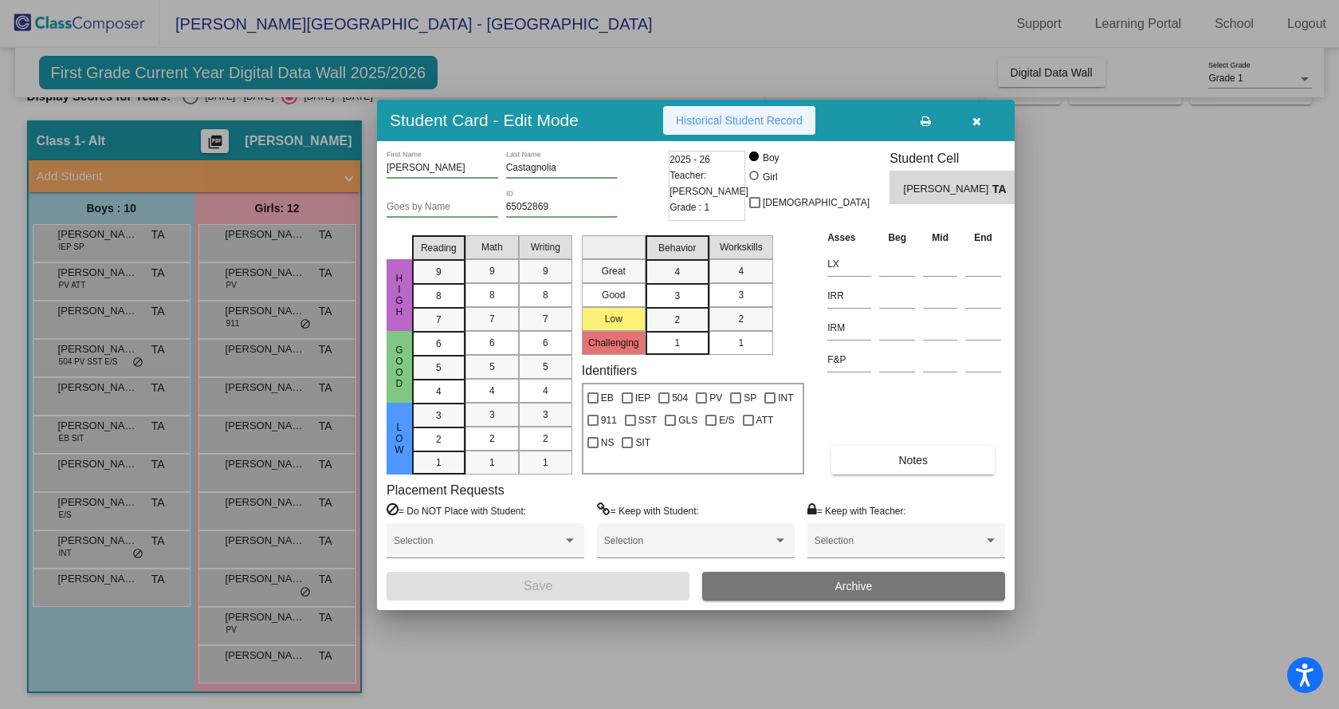
click at [754, 126] on span "Historical Student Record" at bounding box center [739, 120] width 127 height 13
click at [687, 115] on span "Historical Student Record" at bounding box center [739, 120] width 127 height 13
click at [983, 117] on button "button" at bounding box center [976, 120] width 51 height 29
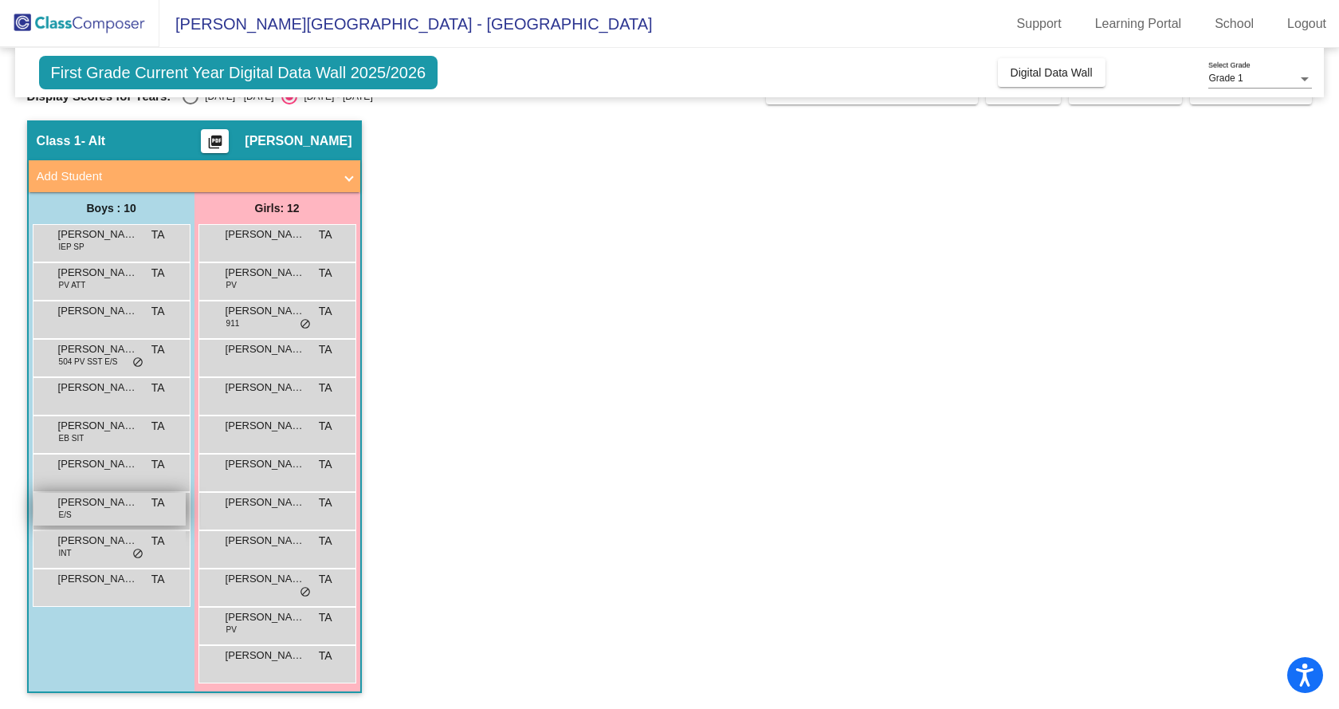
click at [130, 514] on div "[PERSON_NAME] E/S TA lock do_not_disturb_alt" at bounding box center [109, 509] width 152 height 33
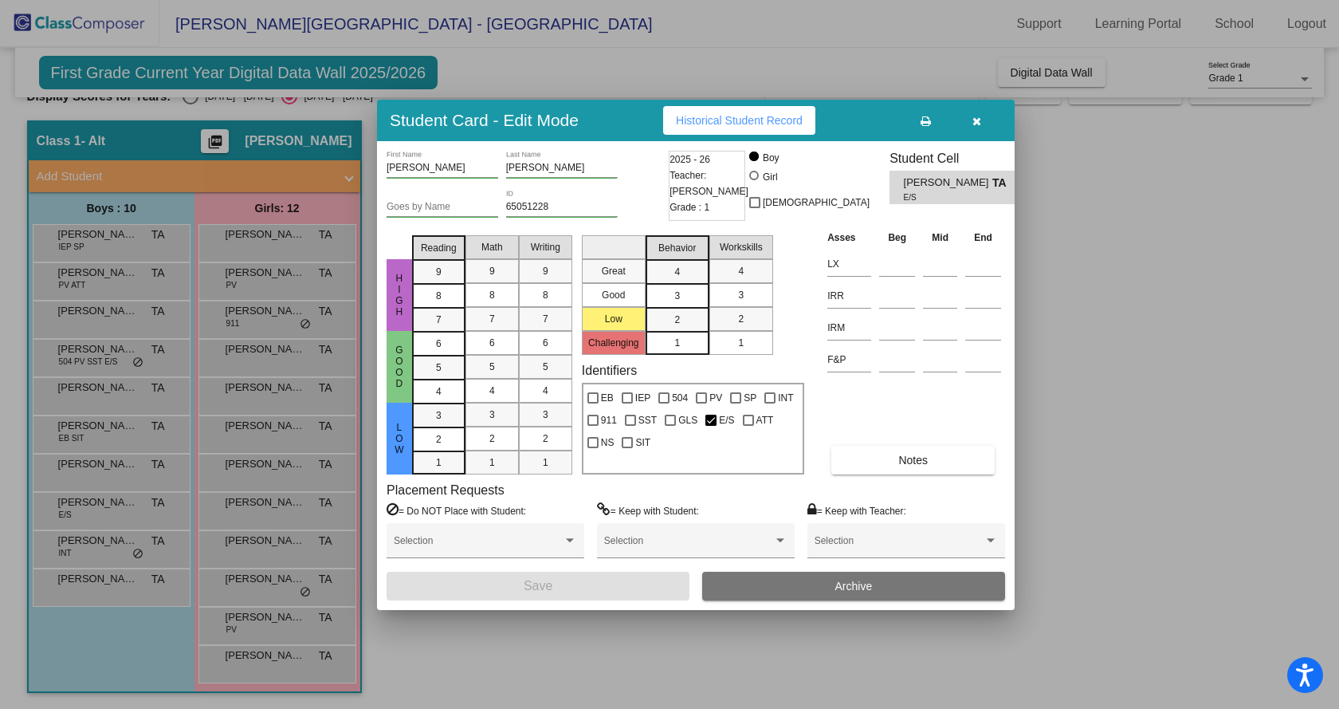
click at [744, 118] on span "Historical Student Record" at bounding box center [739, 120] width 127 height 13
click at [710, 118] on span "Historical Student Record" at bounding box center [739, 120] width 127 height 13
click at [974, 121] on icon "button" at bounding box center [977, 121] width 9 height 11
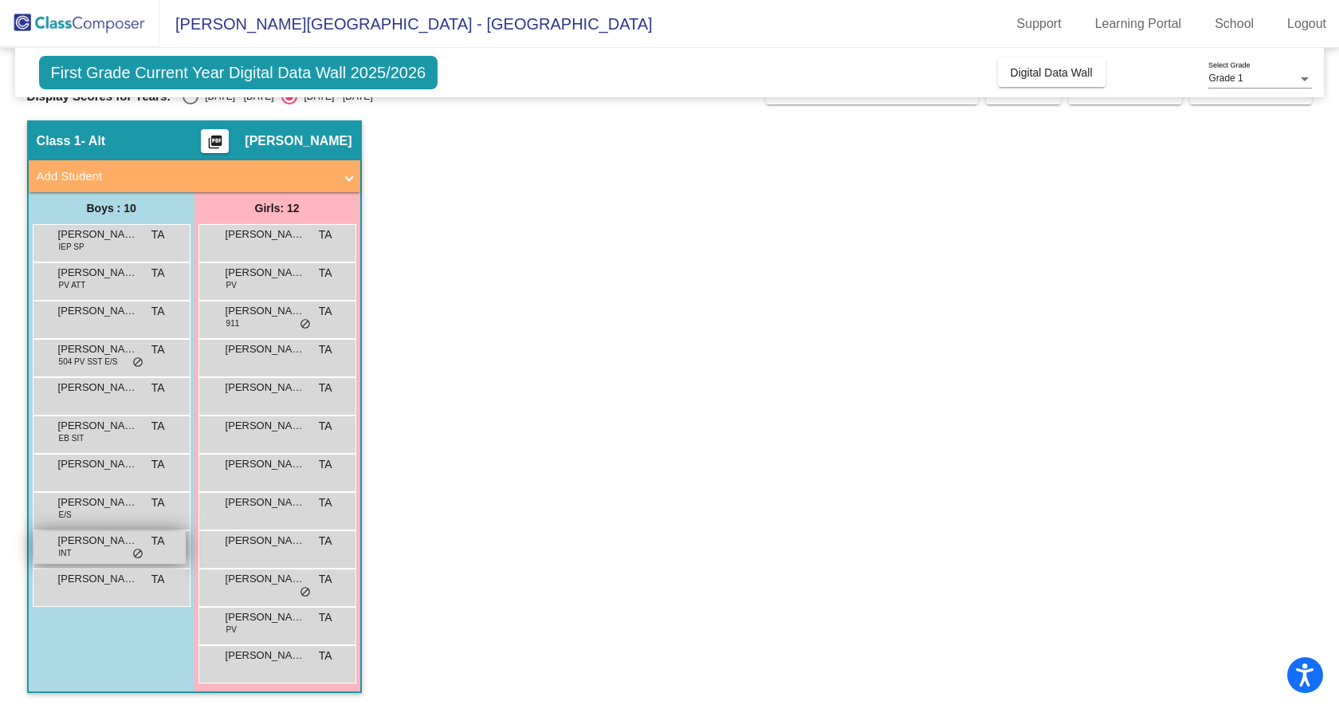
click at [74, 545] on span "[PERSON_NAME]" at bounding box center [98, 541] width 80 height 16
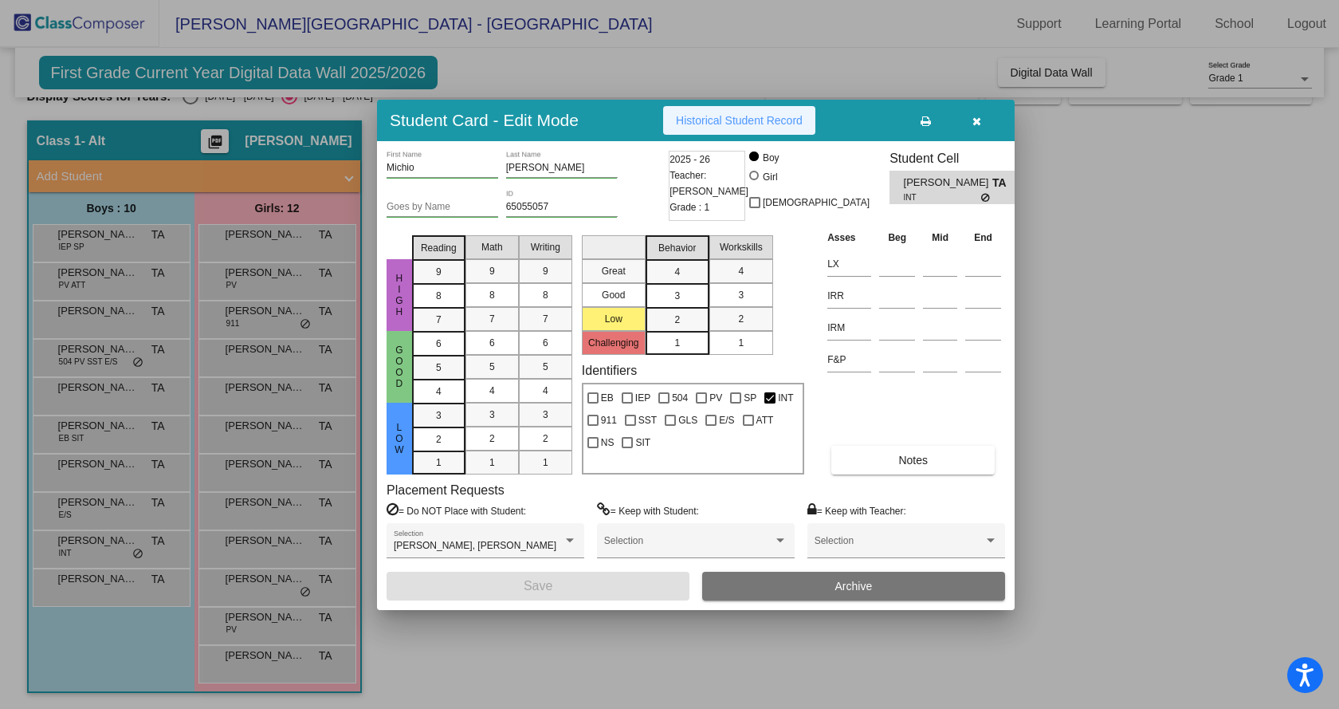
click at [741, 114] on span "Historical Student Record" at bounding box center [739, 120] width 127 height 13
click at [977, 116] on icon "button" at bounding box center [977, 121] width 9 height 11
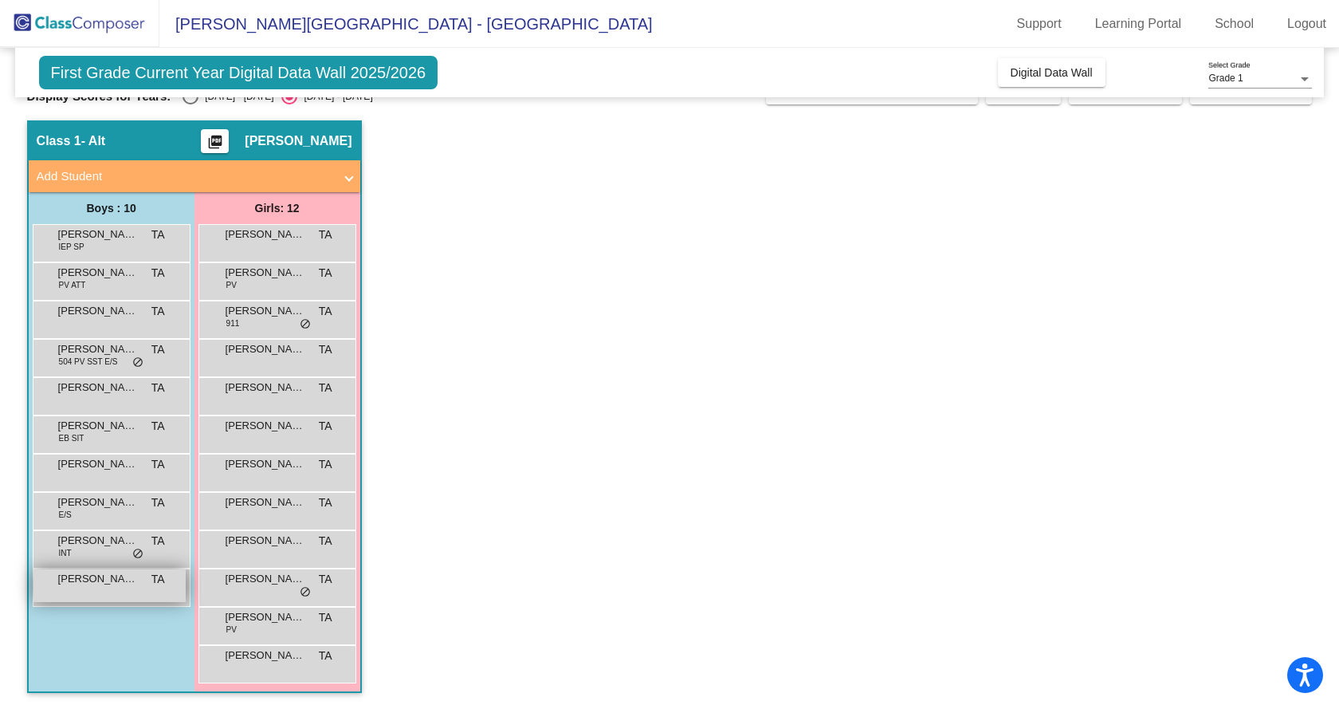
click at [112, 583] on span "[PERSON_NAME]" at bounding box center [98, 579] width 80 height 16
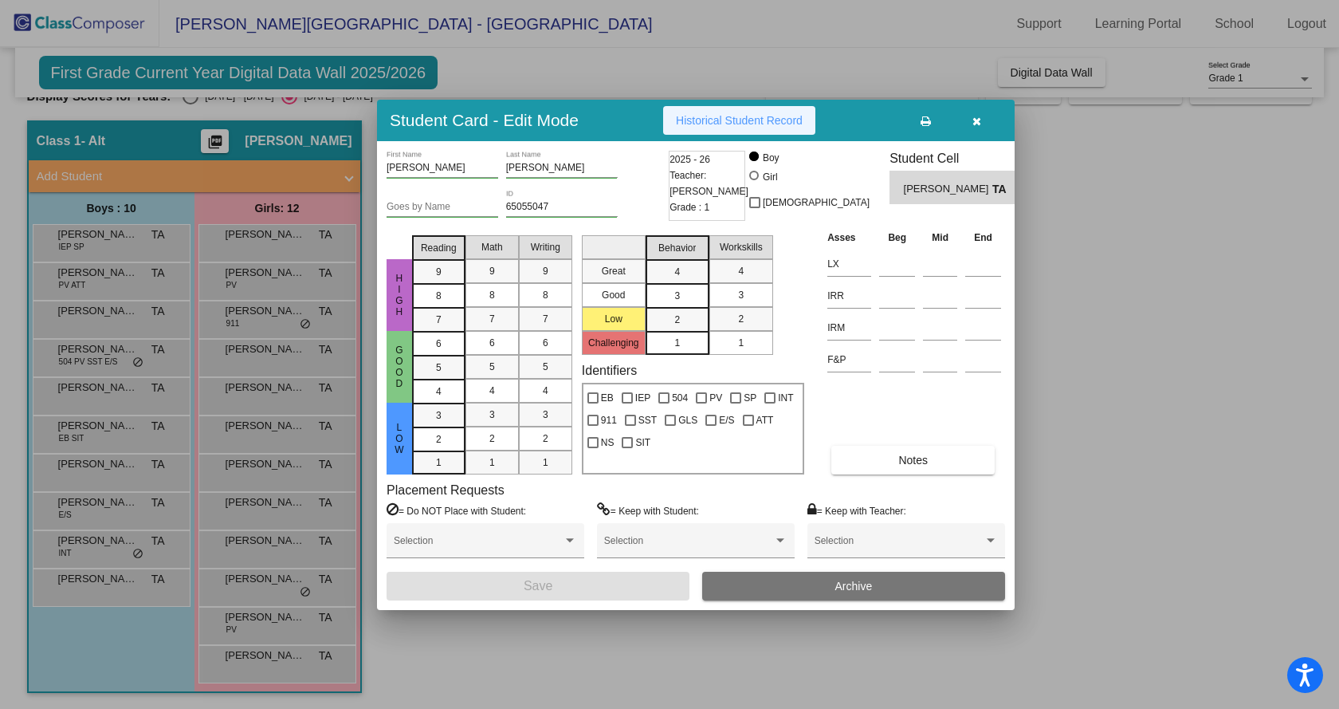
click at [714, 123] on span "Historical Student Record" at bounding box center [739, 120] width 127 height 13
click at [975, 112] on button "button" at bounding box center [976, 120] width 51 height 29
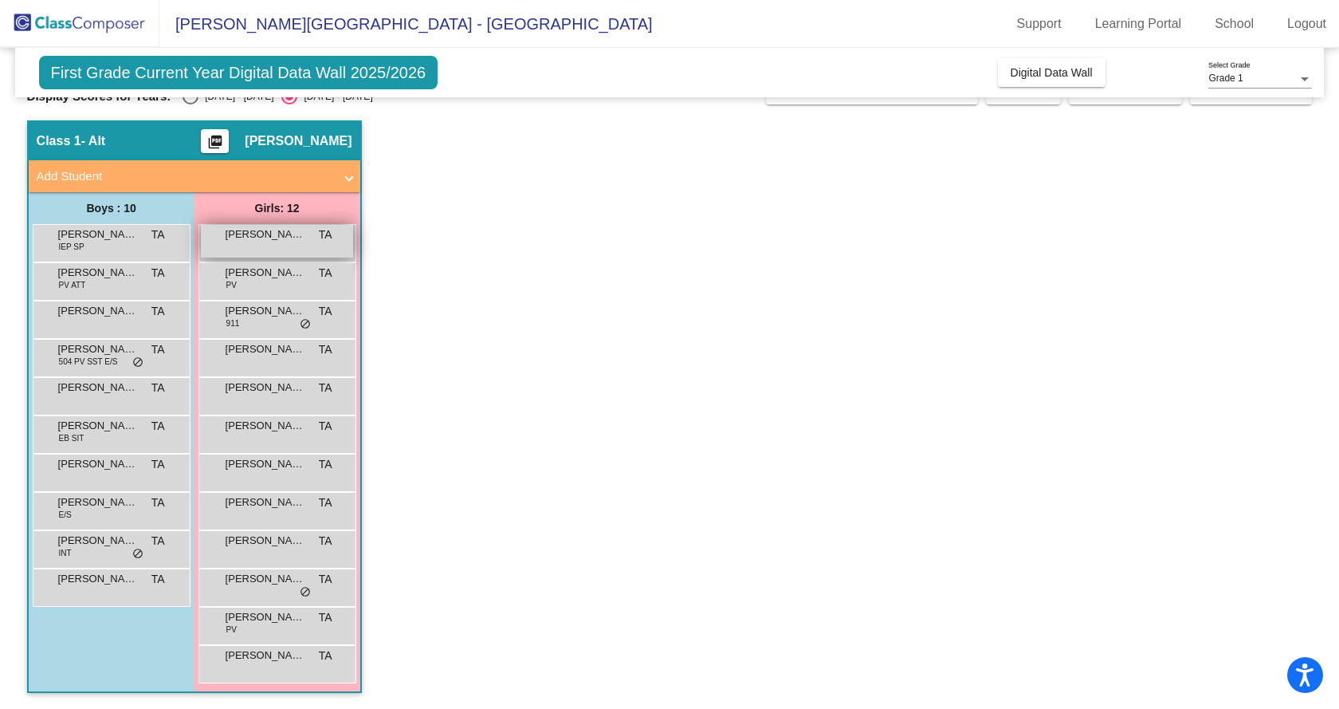
click at [246, 246] on div "[PERSON_NAME] TA lock do_not_disturb_alt" at bounding box center [277, 241] width 152 height 33
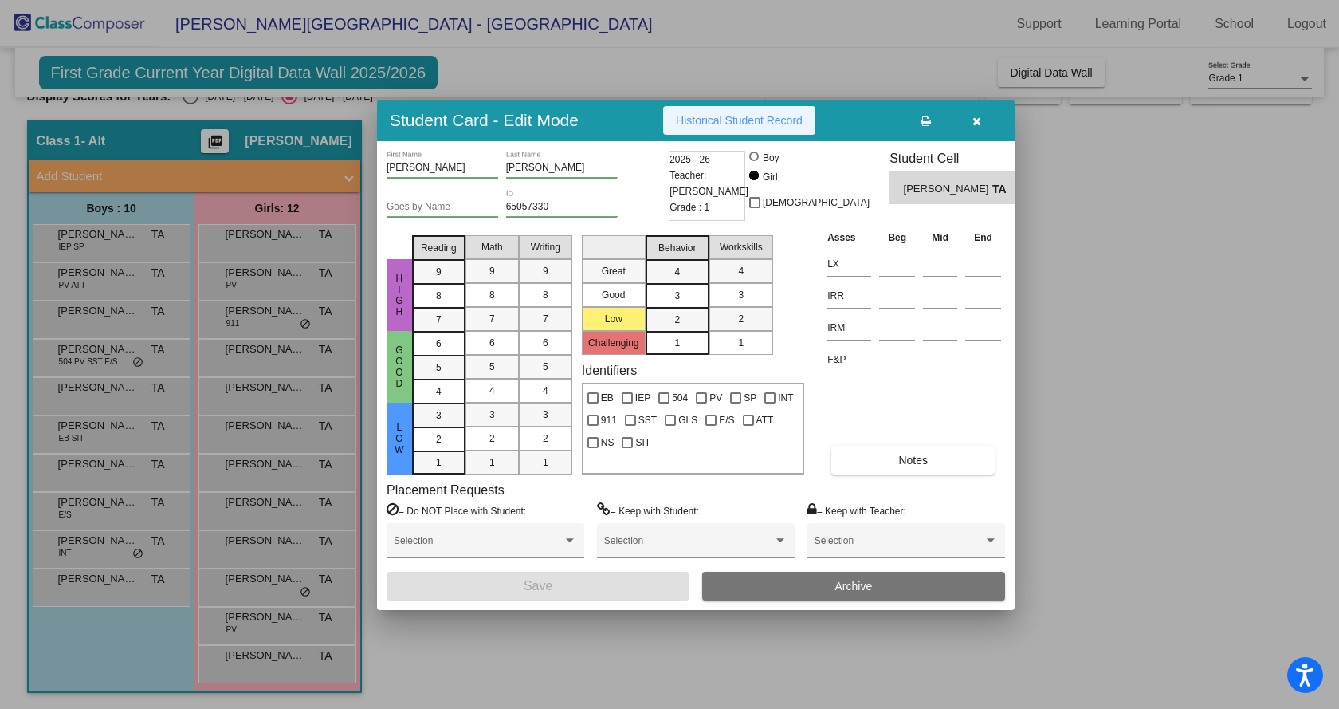
click at [731, 121] on span "Historical Student Record" at bounding box center [739, 120] width 127 height 13
click at [973, 110] on button "button" at bounding box center [976, 120] width 51 height 29
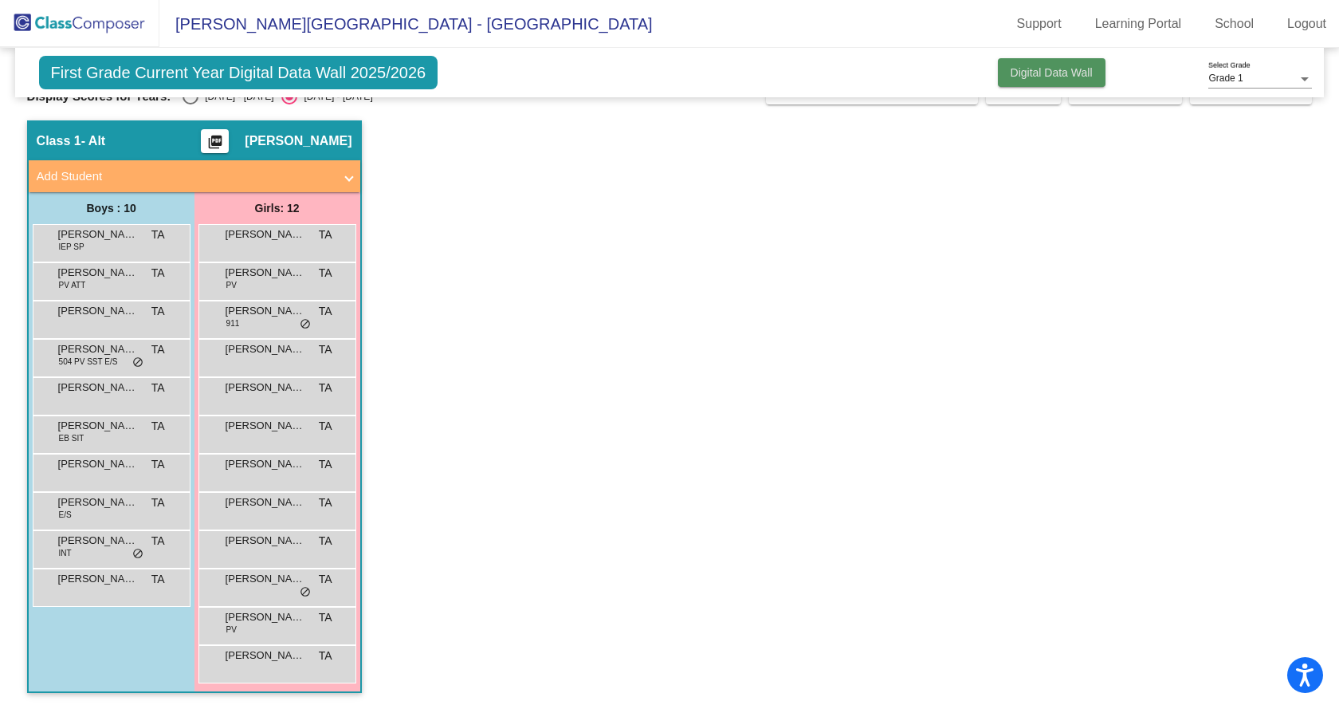
click at [998, 77] on button "Digital Data Wall" at bounding box center [1052, 72] width 108 height 29
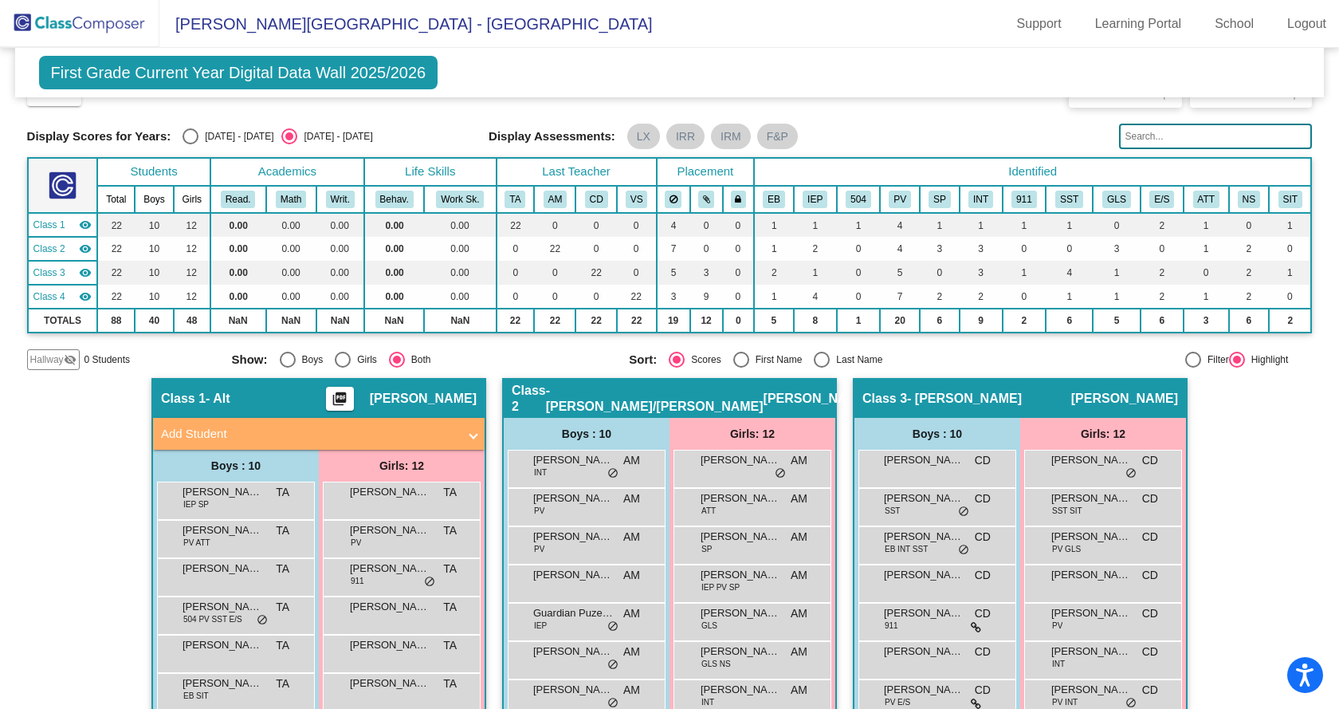
click at [65, 17] on img at bounding box center [79, 23] width 159 height 47
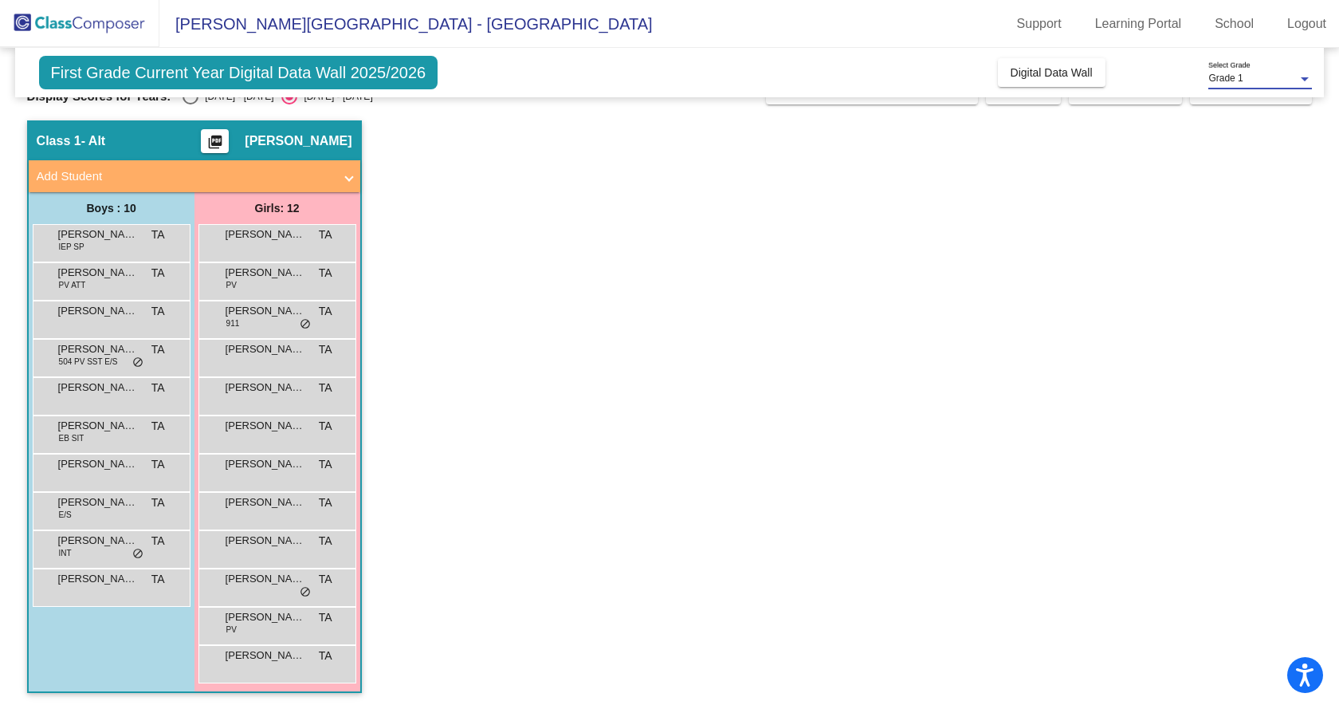
click at [1277, 75] on div "Grade 1" at bounding box center [1253, 78] width 89 height 11
click at [1296, 82] on span "Grade 1" at bounding box center [1261, 79] width 104 height 29
click at [225, 148] on mat-icon "picture_as_pdf" at bounding box center [215, 145] width 19 height 22
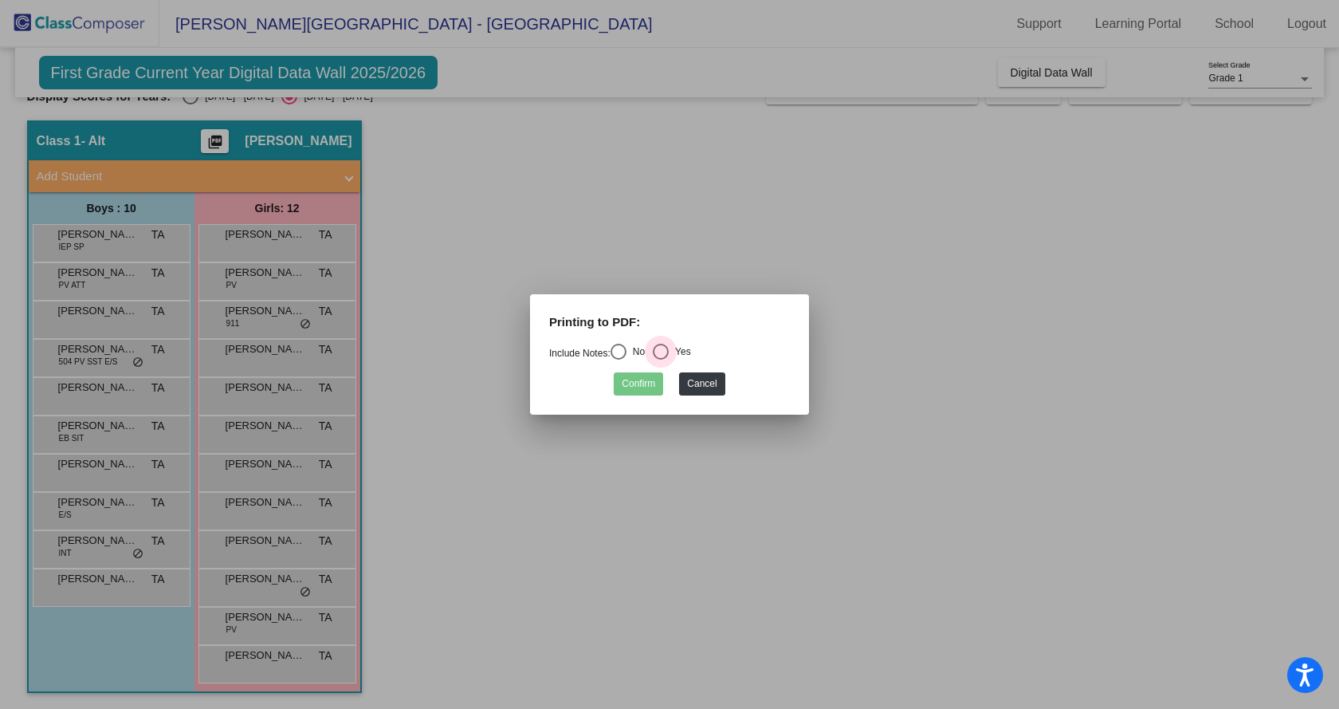
click at [673, 349] on div "Yes" at bounding box center [680, 351] width 22 height 14
click at [661, 360] on input "Yes" at bounding box center [660, 360] width 1 height 1
radio input "true"
click at [337, 171] on div at bounding box center [669, 354] width 1339 height 709
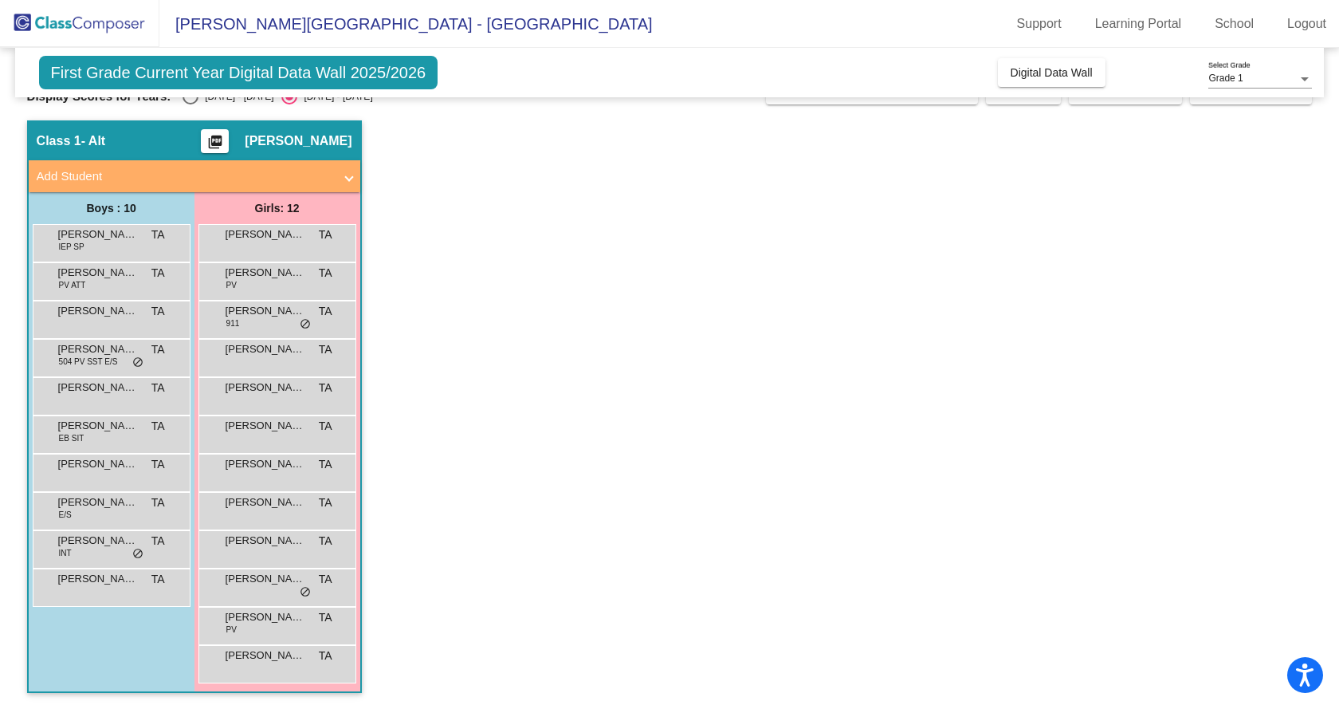
click at [594, 222] on app-classroom "Class 1 - Alt picture_as_pdf [PERSON_NAME] Add Student First Name Last Name Stu…" at bounding box center [670, 414] width 1286 height 588
click at [314, 666] on div "[PERSON_NAME] TA lock do_not_disturb_alt" at bounding box center [277, 662] width 152 height 33
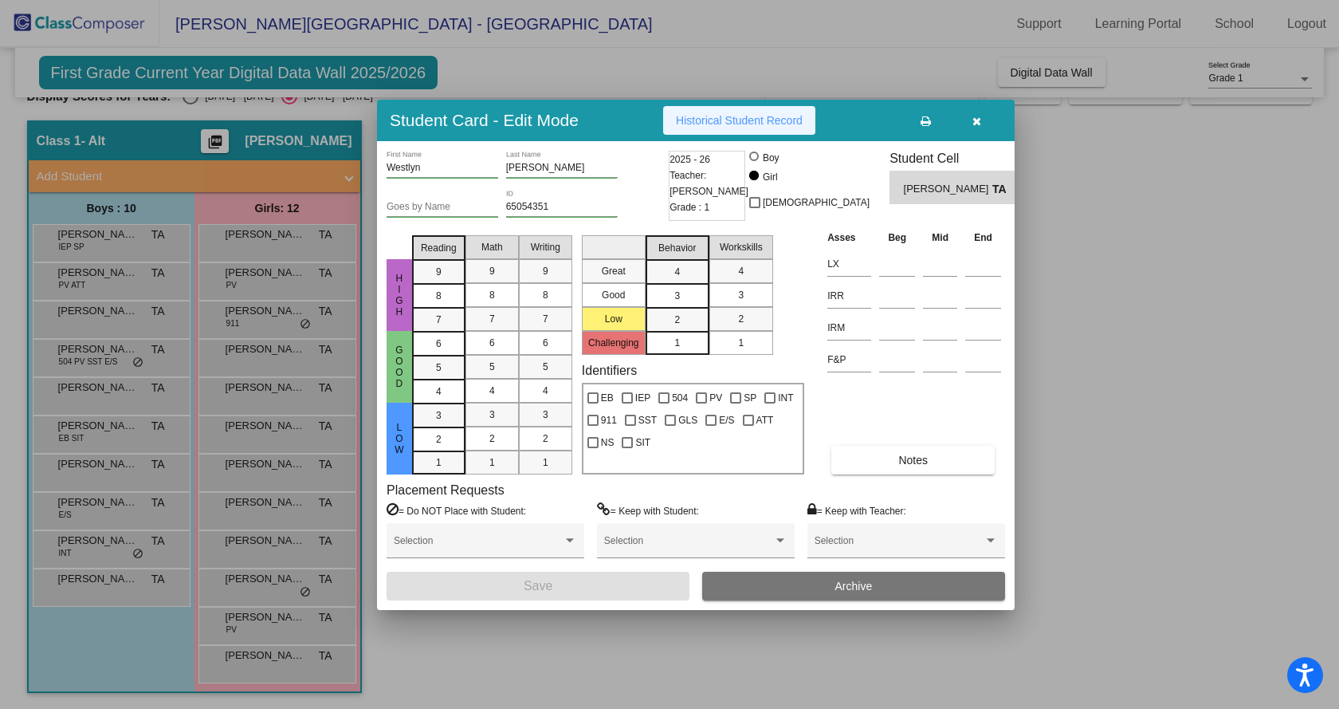
click at [731, 124] on span "Historical Student Record" at bounding box center [739, 120] width 127 height 13
click at [980, 124] on icon "button" at bounding box center [977, 121] width 9 height 11
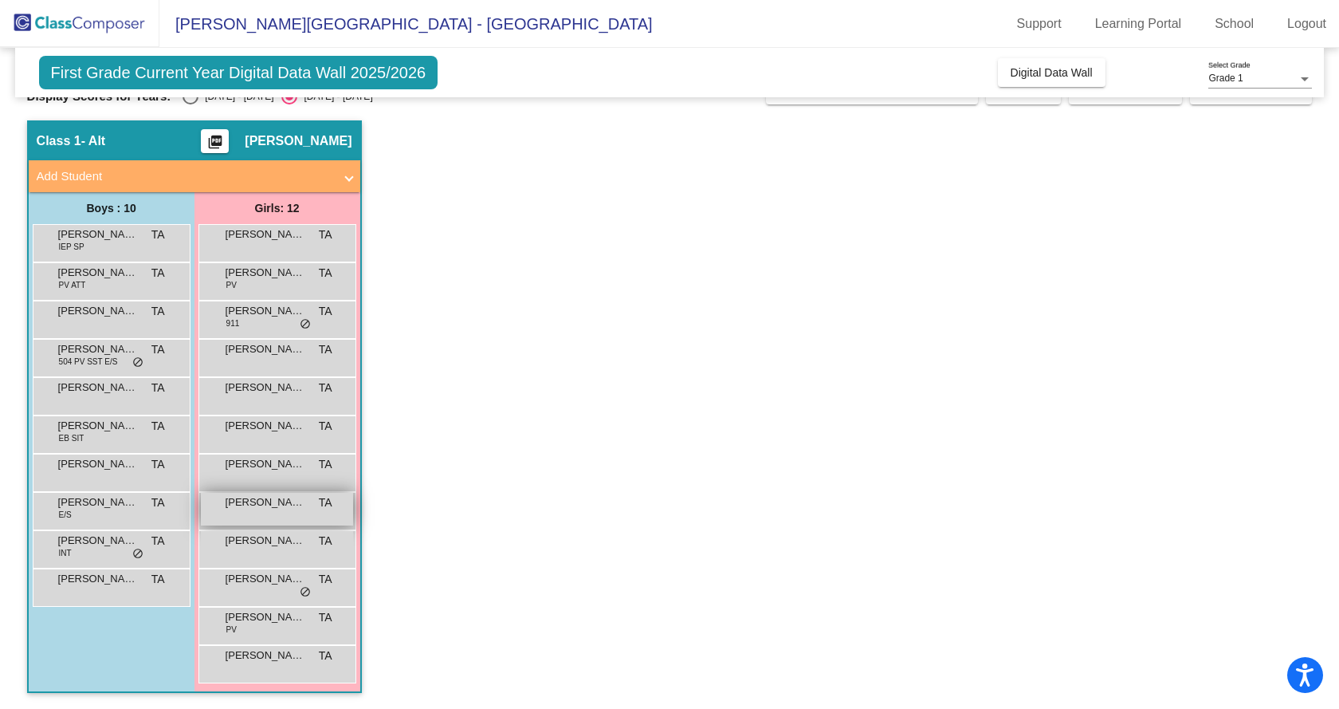
click at [249, 517] on div "Juniper [PERSON_NAME] TA lock do_not_disturb_alt" at bounding box center [277, 509] width 152 height 33
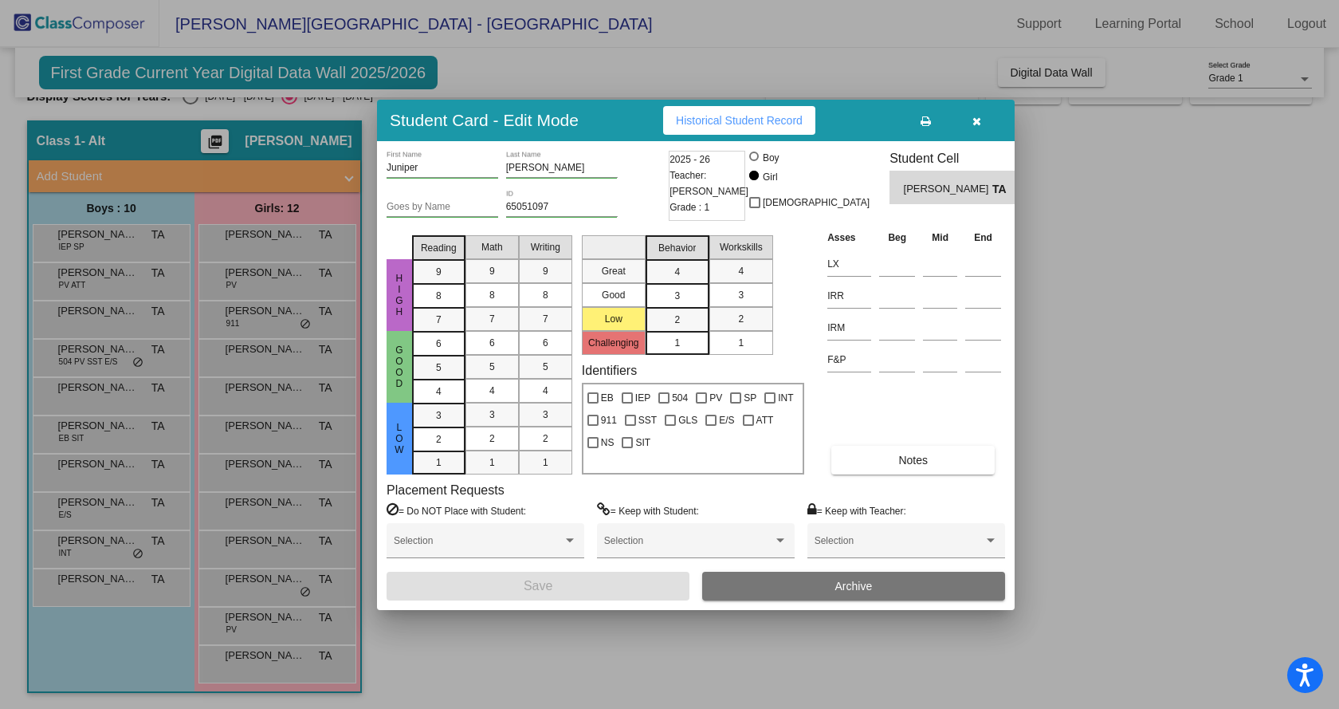
click at [238, 490] on div at bounding box center [669, 354] width 1339 height 709
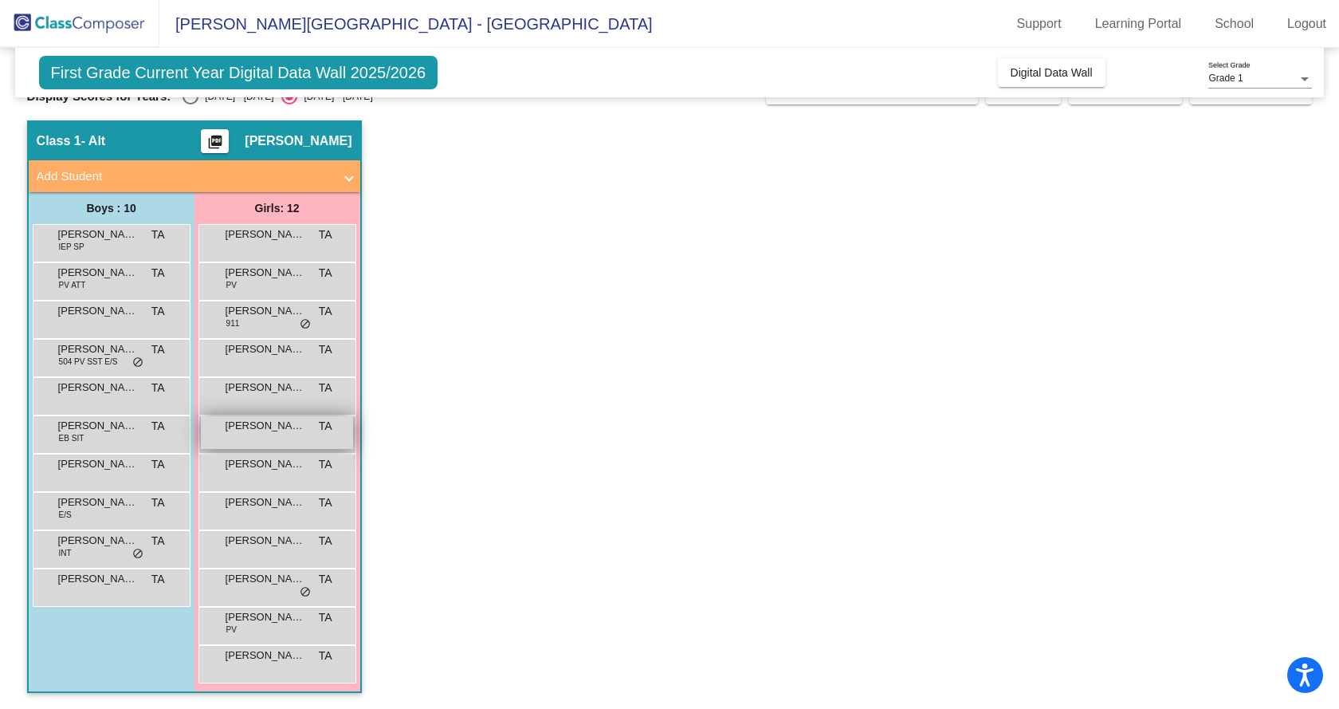
click at [241, 428] on span "[PERSON_NAME]" at bounding box center [266, 426] width 80 height 16
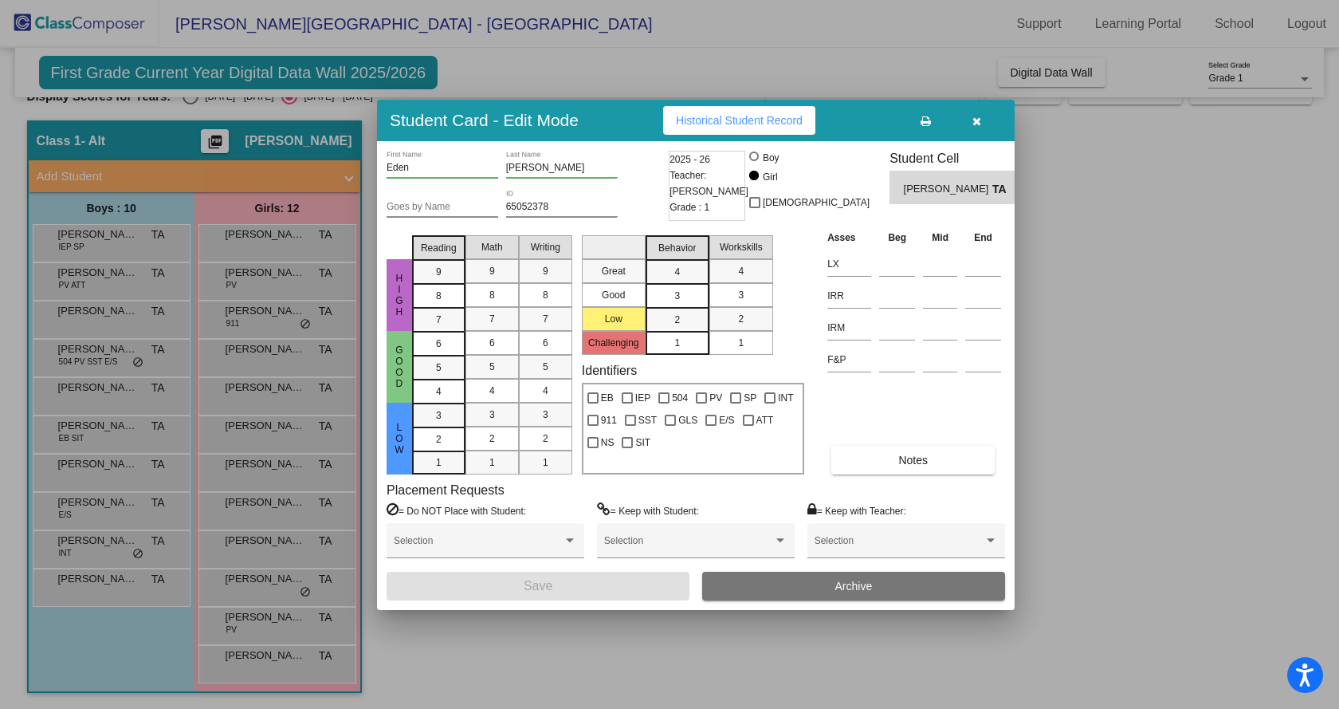
click at [743, 117] on span "Historical Student Record" at bounding box center [739, 120] width 127 height 13
click at [980, 128] on button "button" at bounding box center [976, 120] width 51 height 29
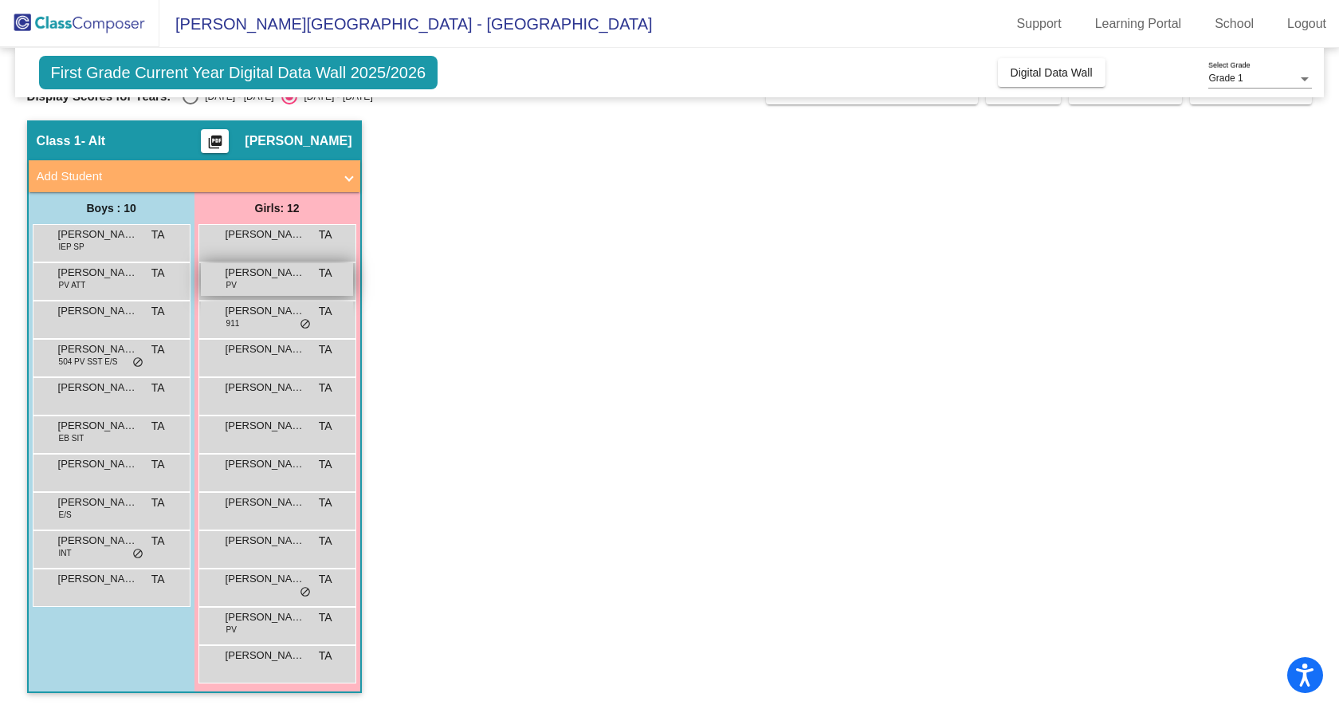
click at [265, 273] on span "[PERSON_NAME]" at bounding box center [266, 273] width 80 height 16
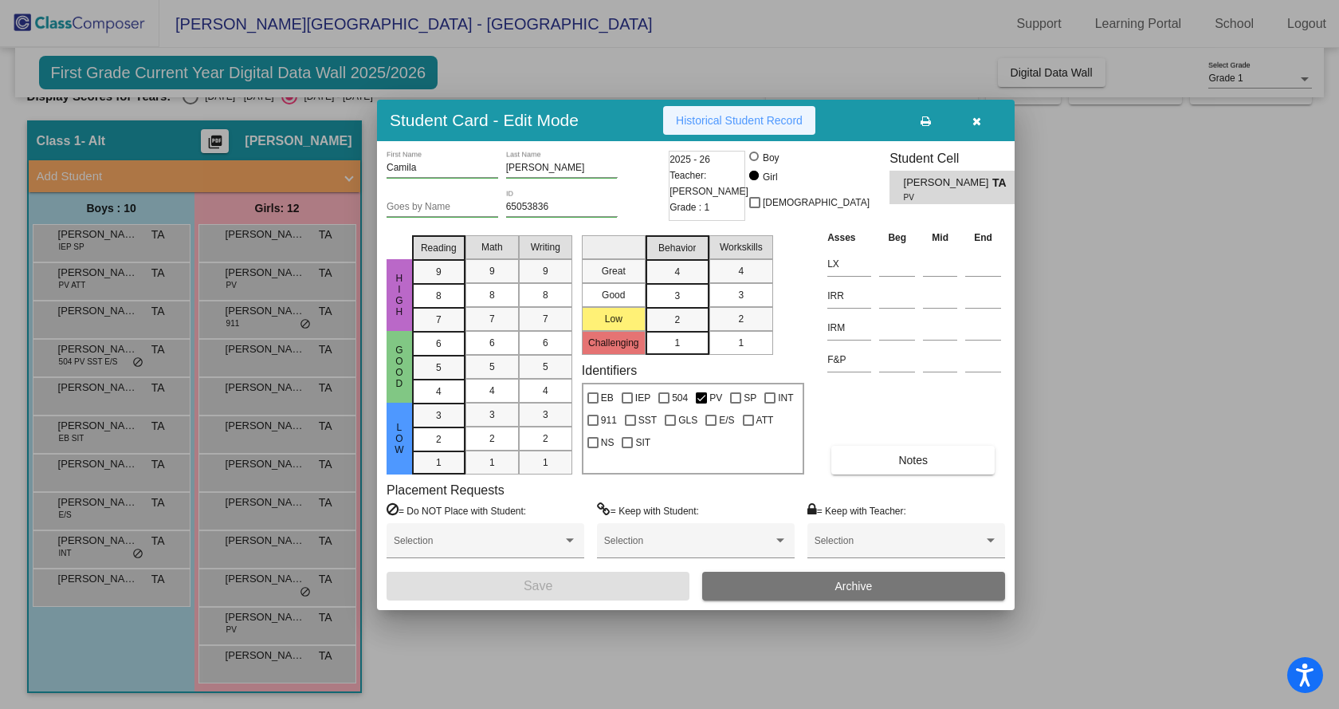
click at [776, 108] on button "Historical Student Record" at bounding box center [739, 120] width 152 height 29
click at [981, 113] on button "button" at bounding box center [976, 120] width 51 height 29
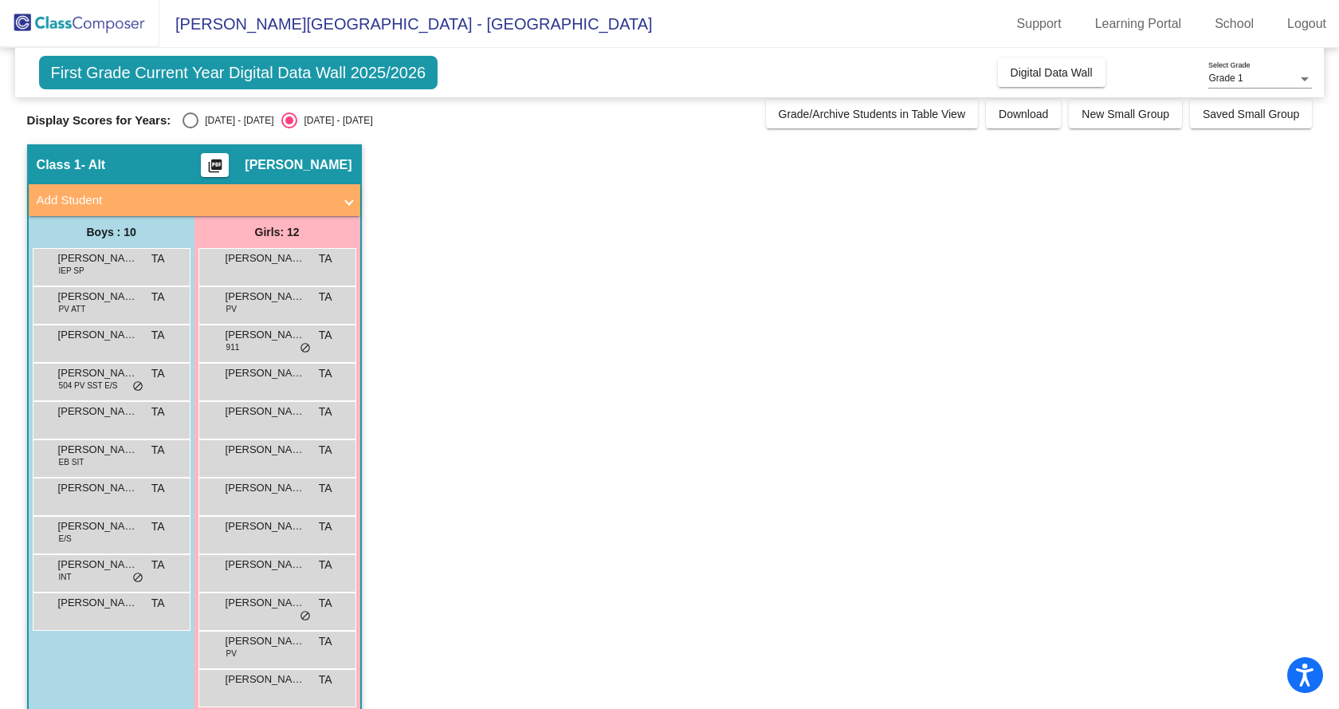
scroll to position [0, 0]
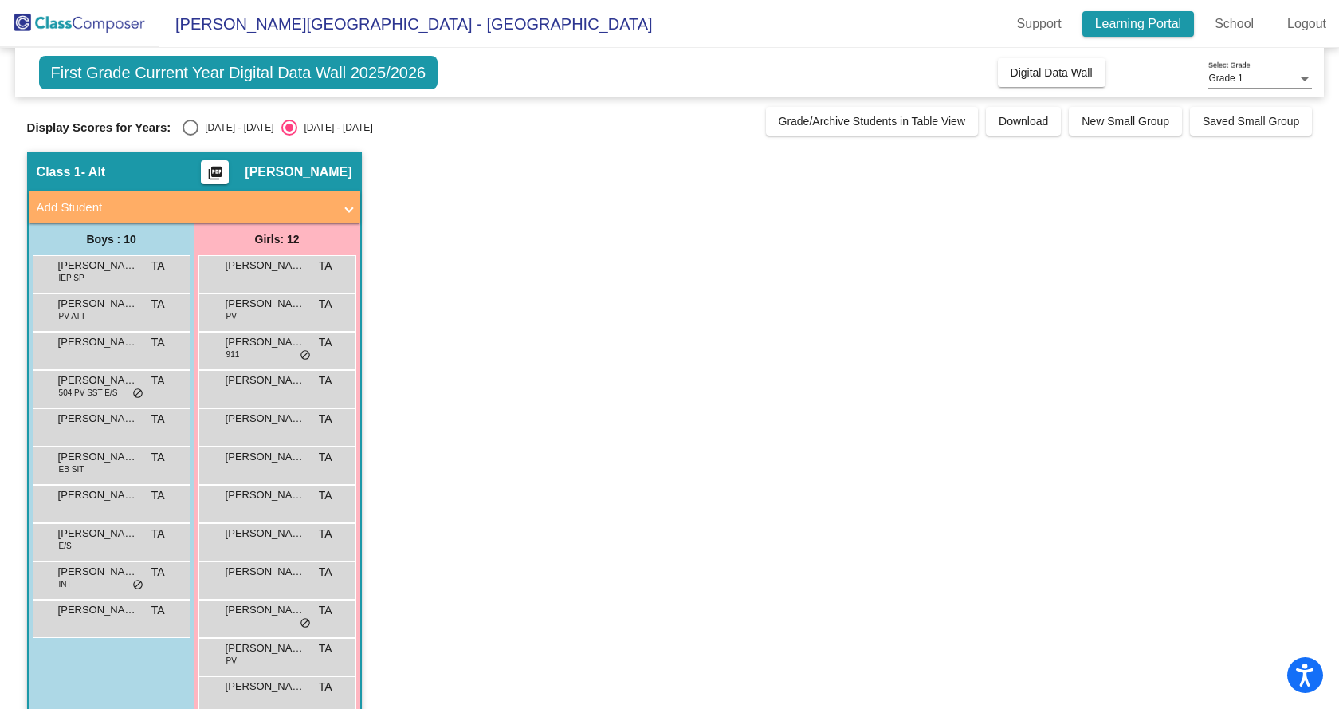
click at [1159, 20] on link "Learning Portal" at bounding box center [1139, 24] width 112 height 26
